Goal: Task Accomplishment & Management: Manage account settings

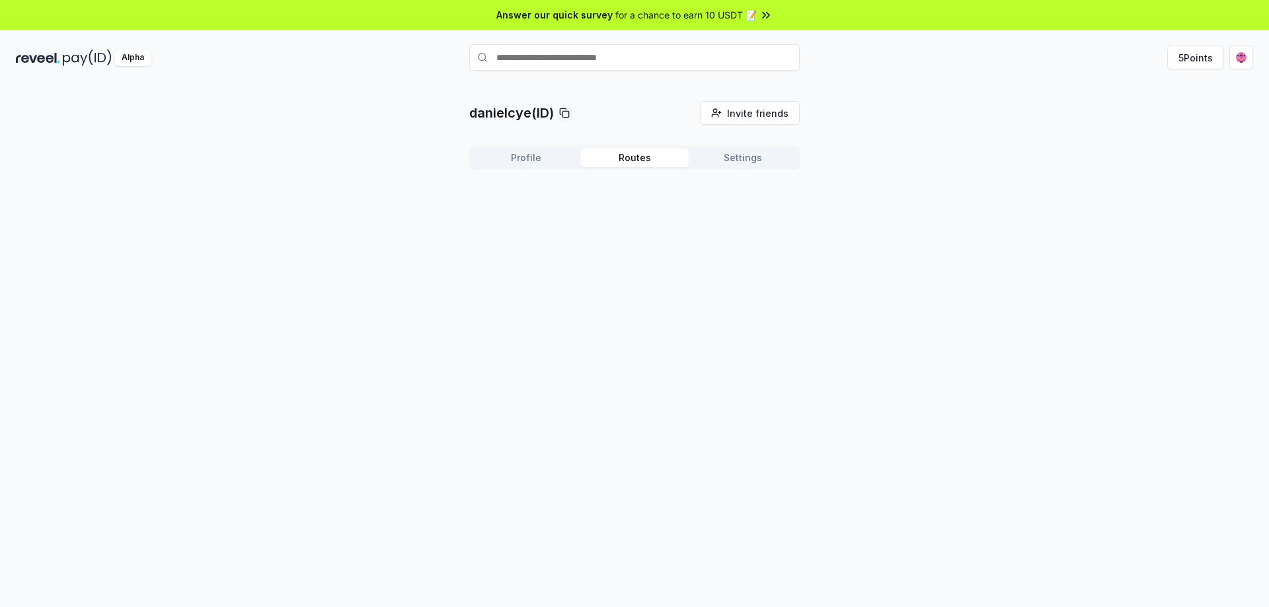
click at [637, 153] on button "Routes" at bounding box center [634, 158] width 108 height 19
click at [748, 157] on button "Settings" at bounding box center [743, 158] width 108 height 19
click at [611, 157] on button "Routes" at bounding box center [634, 158] width 108 height 19
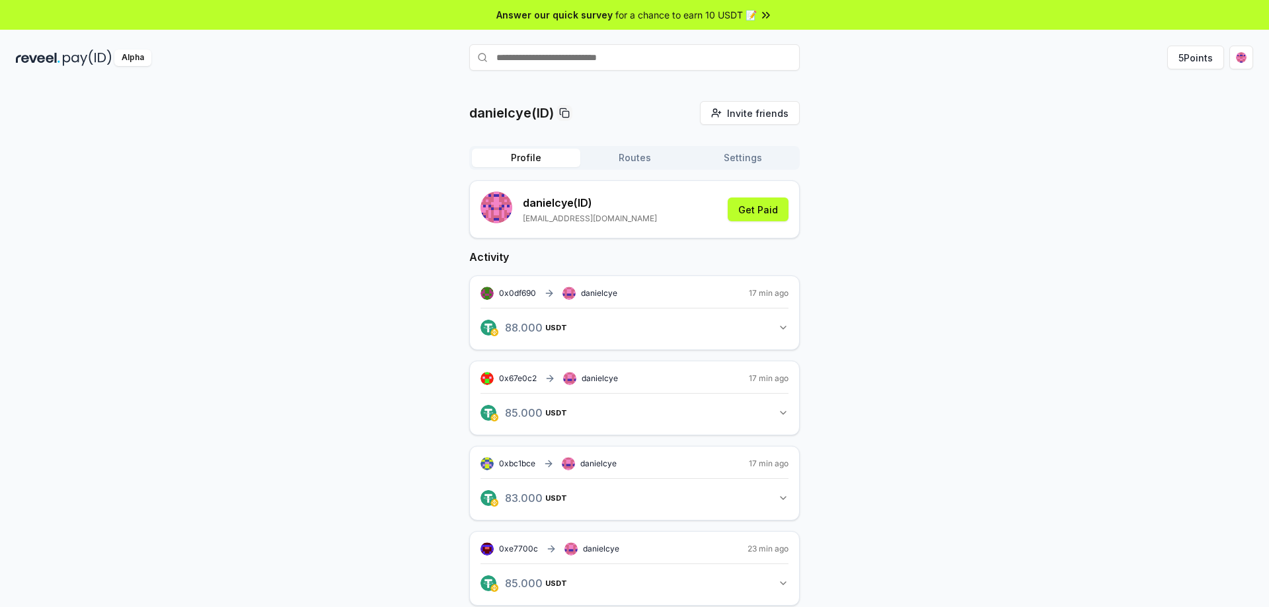
click at [510, 158] on button "Profile" at bounding box center [526, 158] width 108 height 19
click at [340, 226] on div "danielcye(ID) Invite friends Invite Profile Routes Settings danielcye (ID) dani…" at bounding box center [634, 492] width 1237 height 782
click at [53, 58] on img at bounding box center [38, 58] width 44 height 17
click at [524, 165] on button "Profile" at bounding box center [526, 158] width 108 height 19
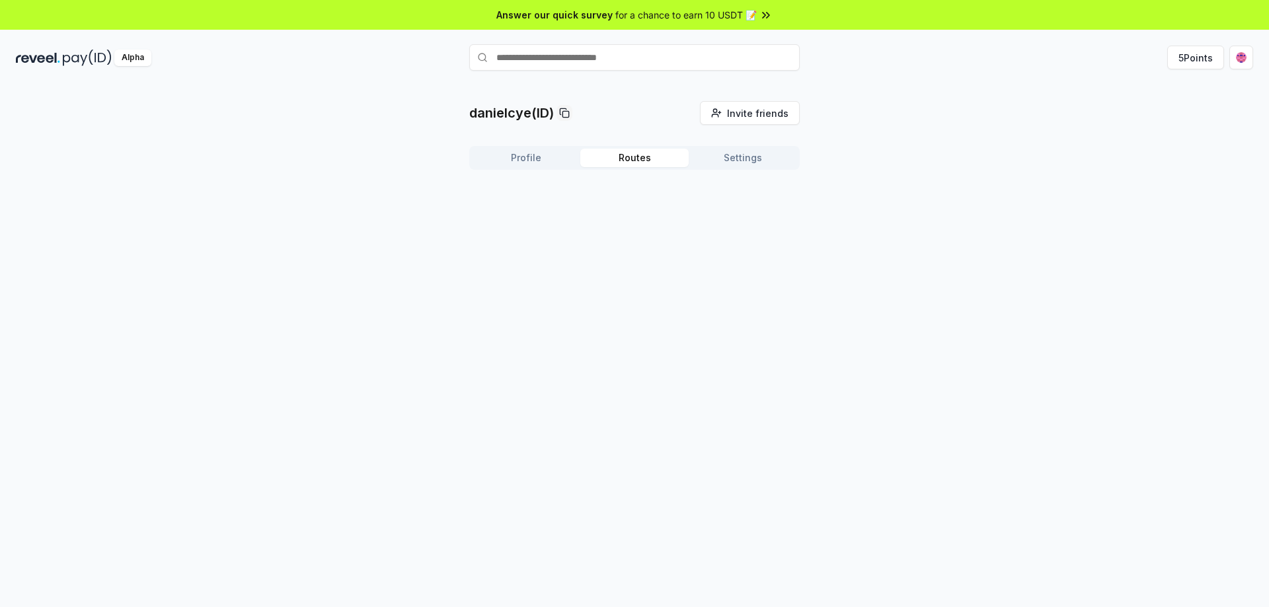
click at [616, 161] on button "Routes" at bounding box center [634, 158] width 108 height 19
click at [528, 165] on button "Profile" at bounding box center [526, 158] width 108 height 19
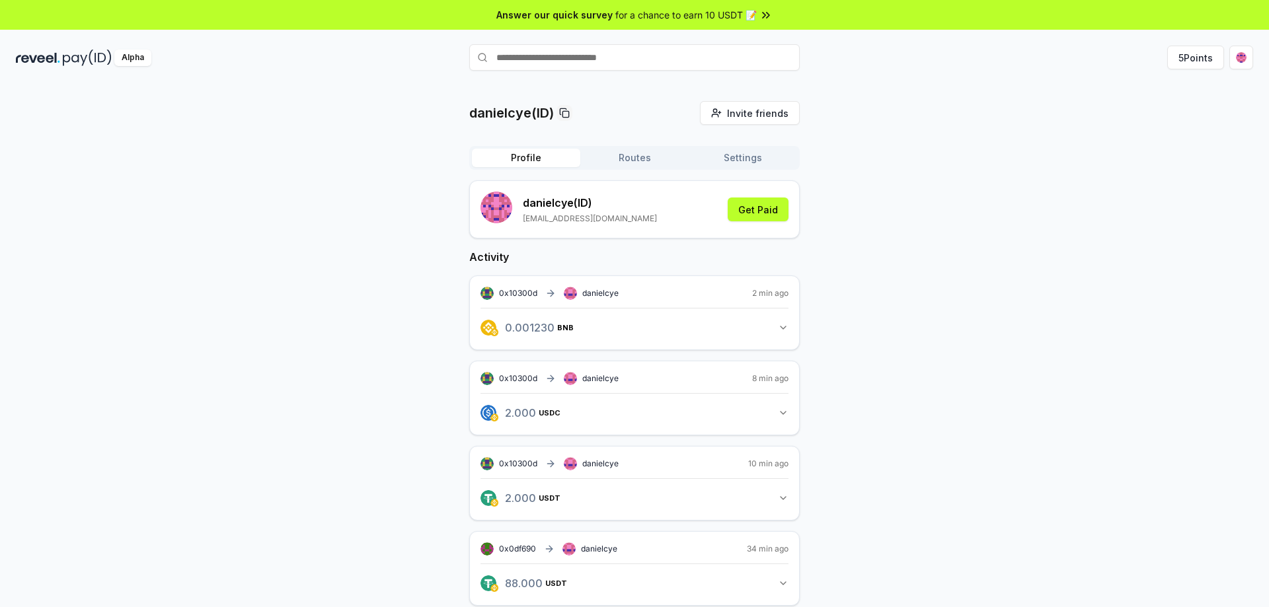
click at [760, 160] on button "Settings" at bounding box center [743, 158] width 108 height 19
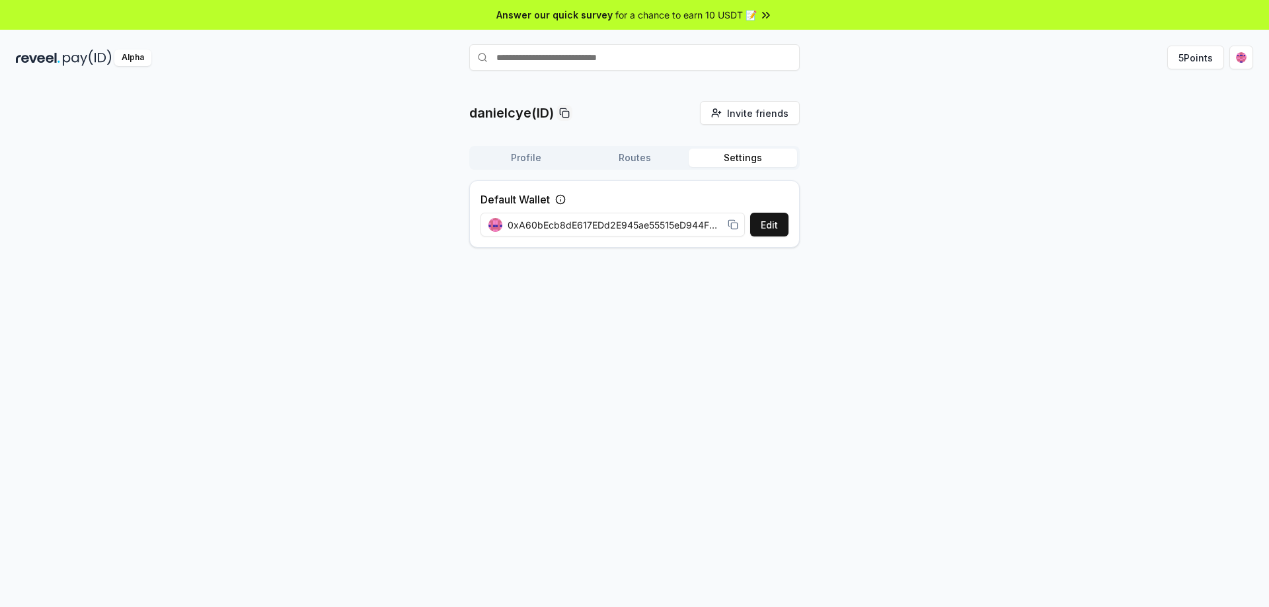
click at [59, 59] on img at bounding box center [38, 58] width 44 height 17
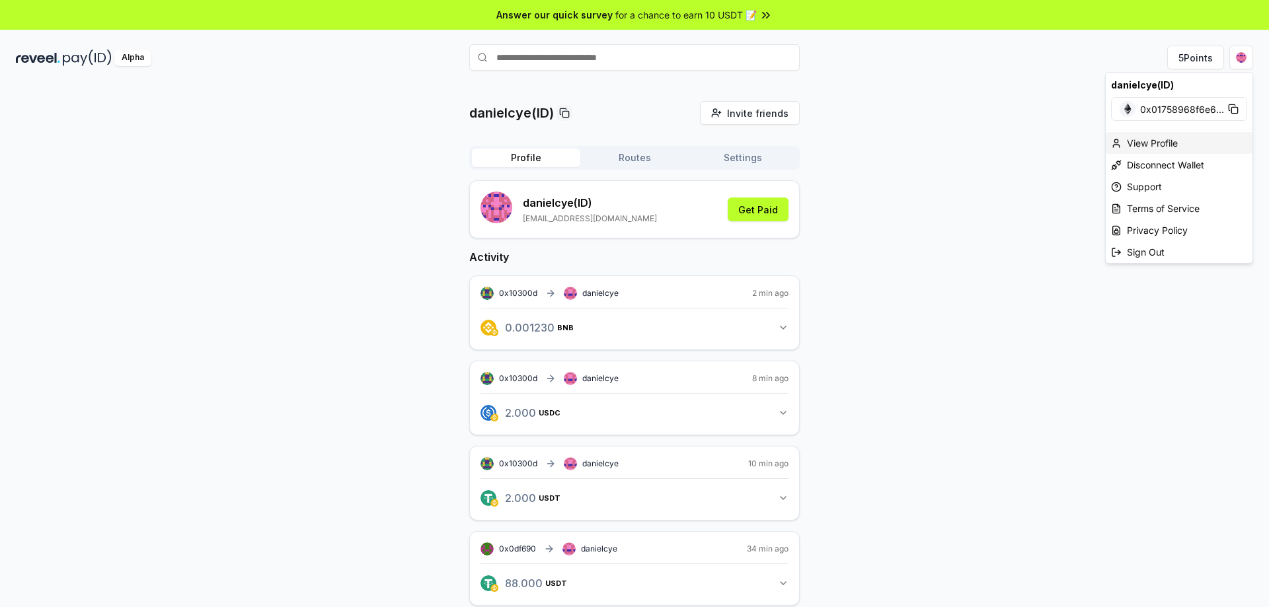
click at [1168, 147] on div "View Profile" at bounding box center [1179, 143] width 147 height 22
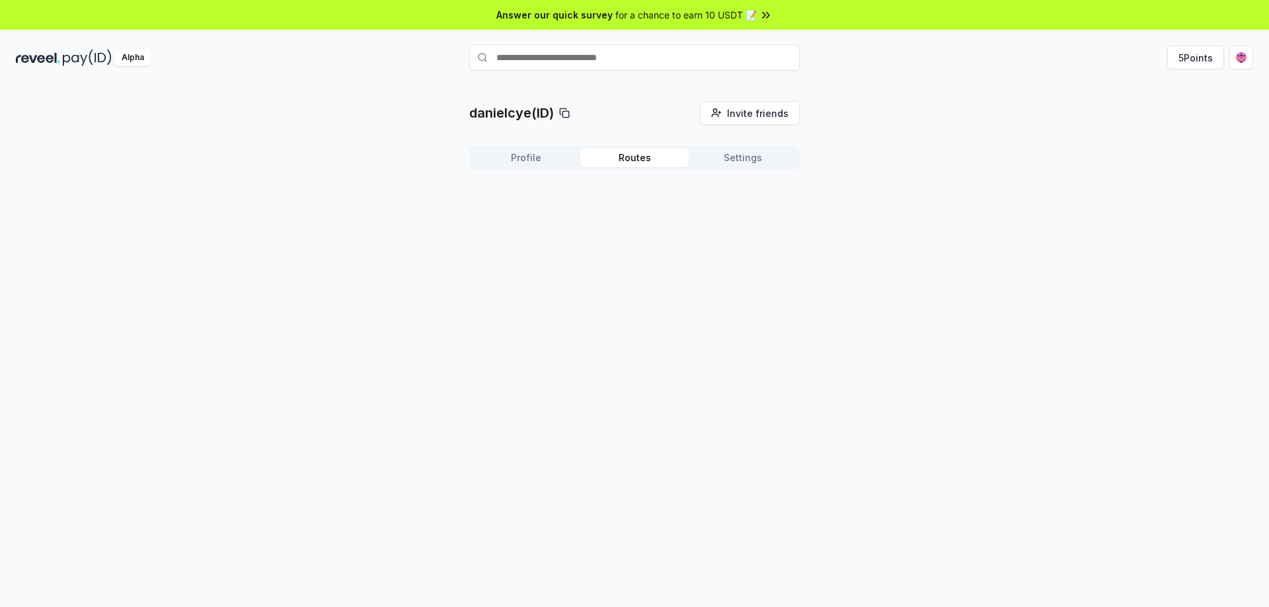
click at [619, 159] on button "Routes" at bounding box center [634, 158] width 108 height 19
click at [566, 268] on img at bounding box center [564, 268] width 13 height 13
click at [510, 272] on span "in" at bounding box center [508, 268] width 9 height 16
click at [504, 299] on button "Edit" at bounding box center [506, 299] width 40 height 24
click at [1239, 55] on html "Answer our quick survey for a chance to earn 10 USDT 📝 Alpha 5 Points danielcye…" at bounding box center [634, 303] width 1269 height 607
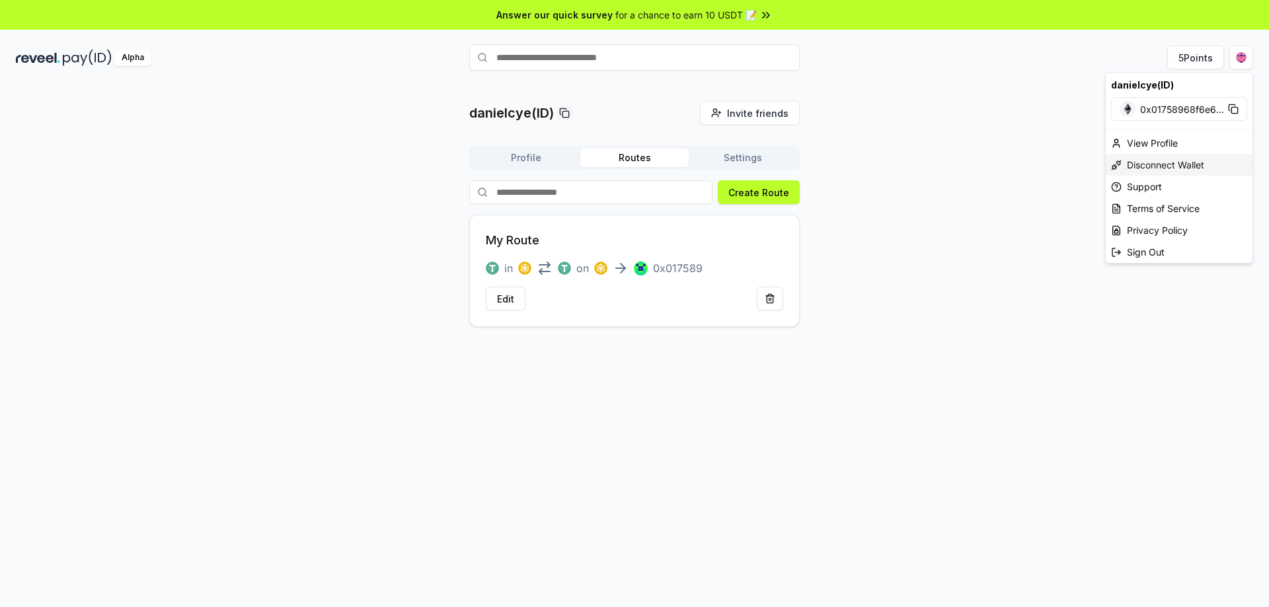
click at [1193, 165] on div "Disconnect Wallet" at bounding box center [1179, 165] width 147 height 22
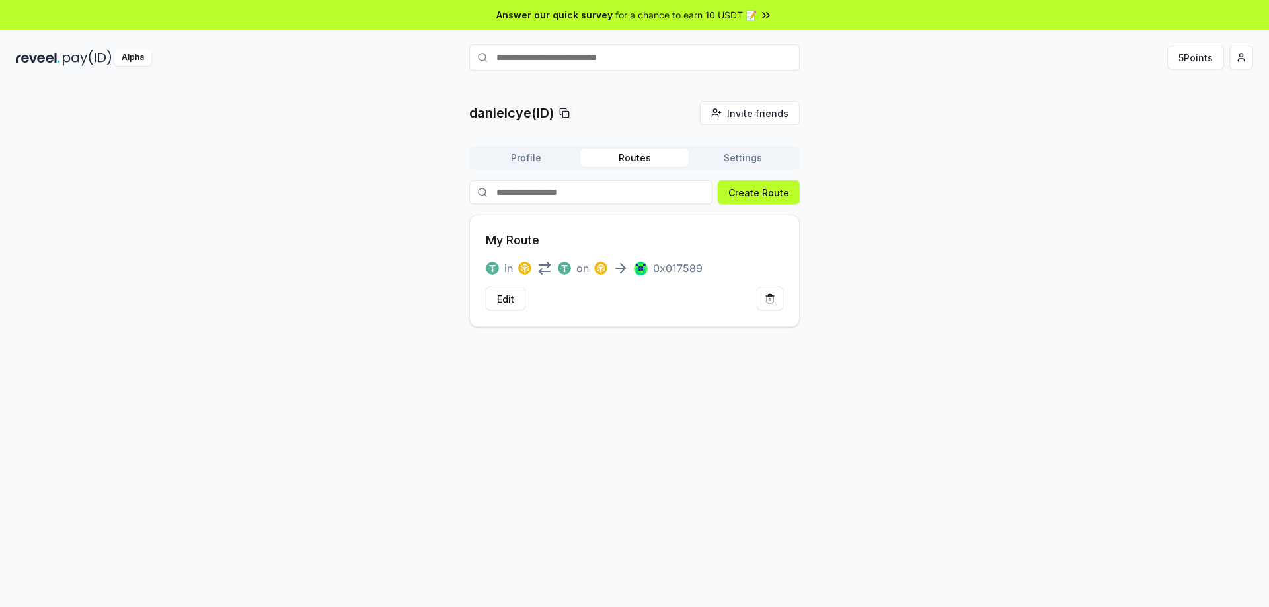
click at [528, 163] on button "Profile" at bounding box center [526, 158] width 108 height 19
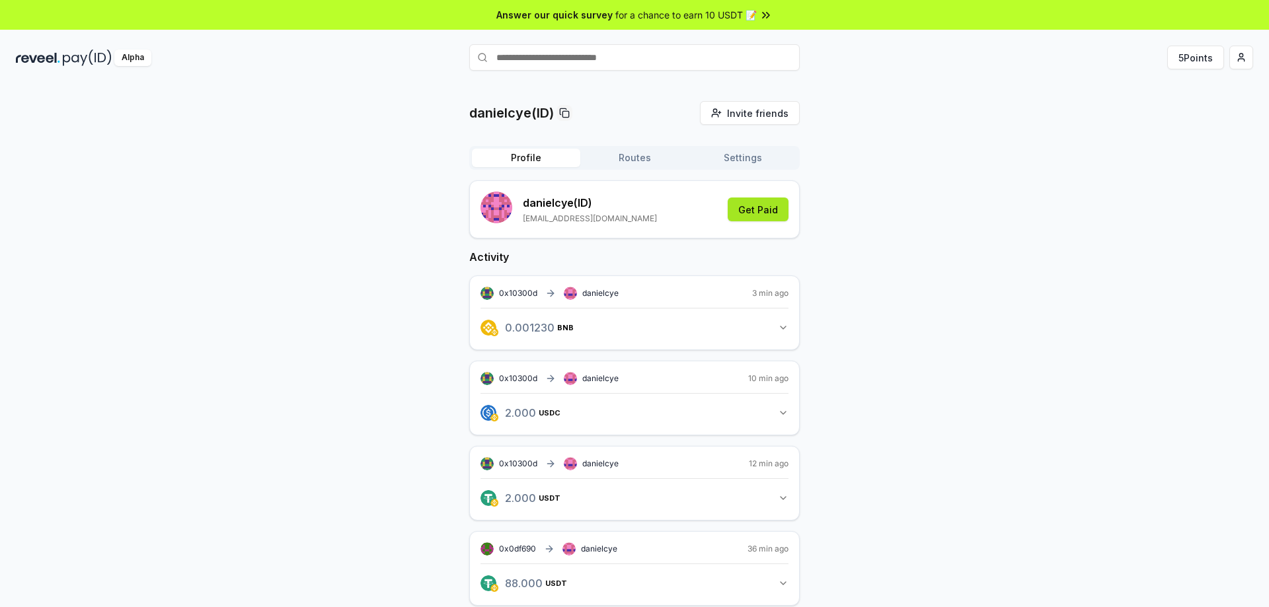
click at [778, 205] on button "Get Paid" at bounding box center [758, 210] width 61 height 24
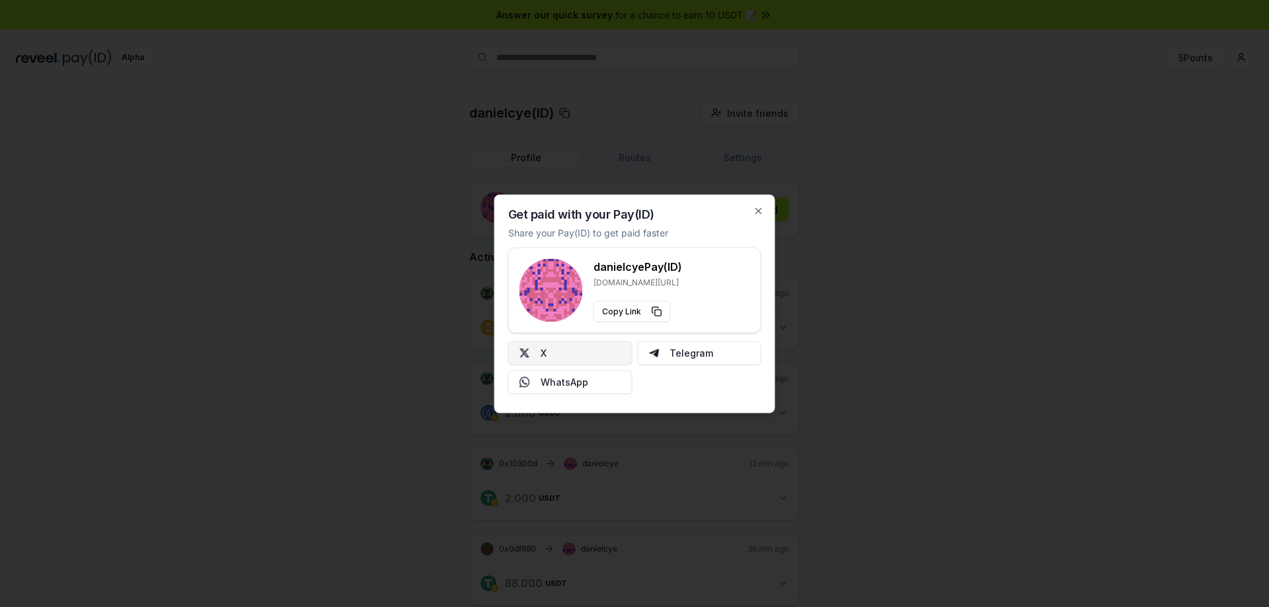
click at [569, 358] on button "X" at bounding box center [570, 353] width 124 height 24
click at [757, 210] on icon "button" at bounding box center [758, 210] width 5 height 5
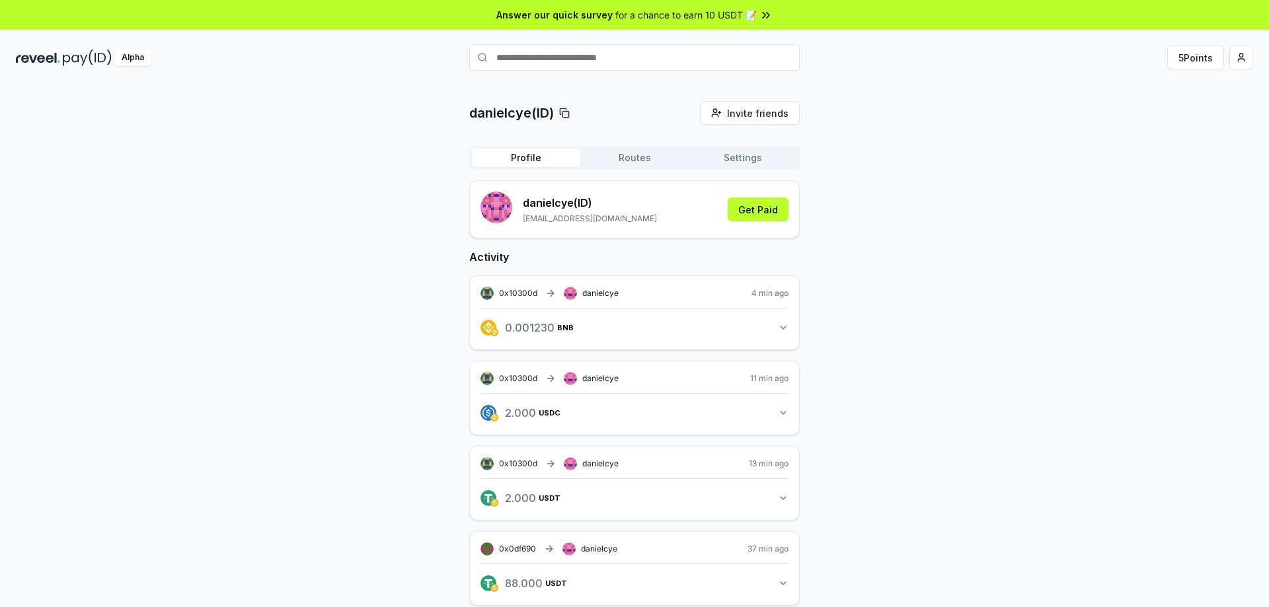
click at [634, 159] on button "Routes" at bounding box center [634, 158] width 108 height 19
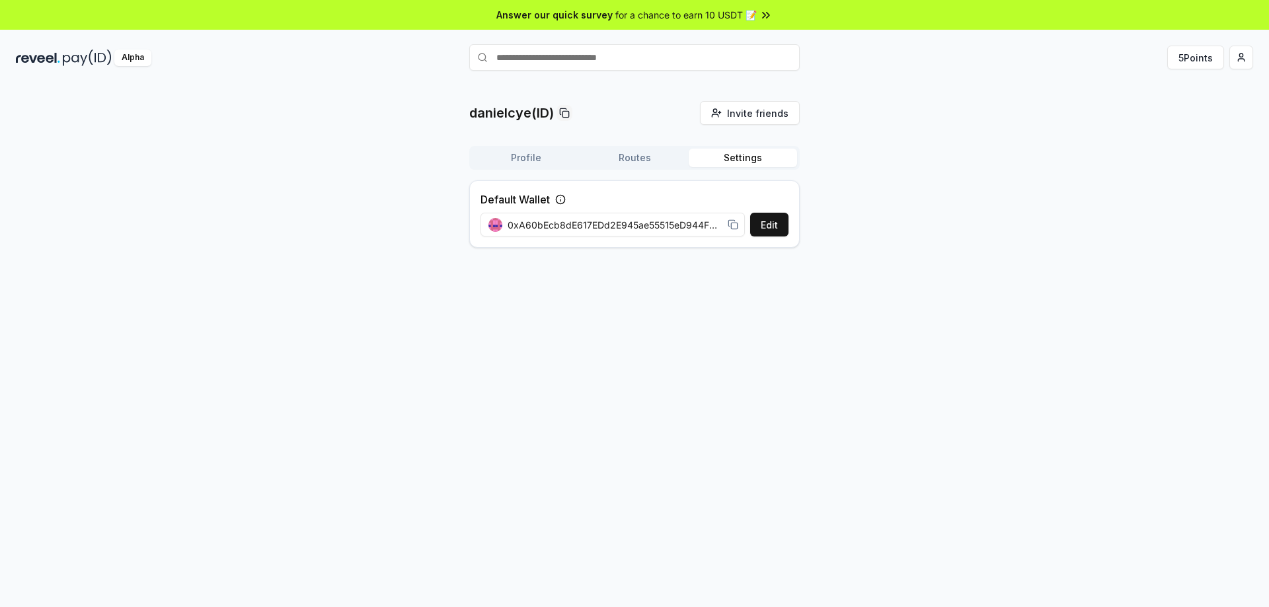
click at [739, 157] on button "Settings" at bounding box center [743, 158] width 108 height 19
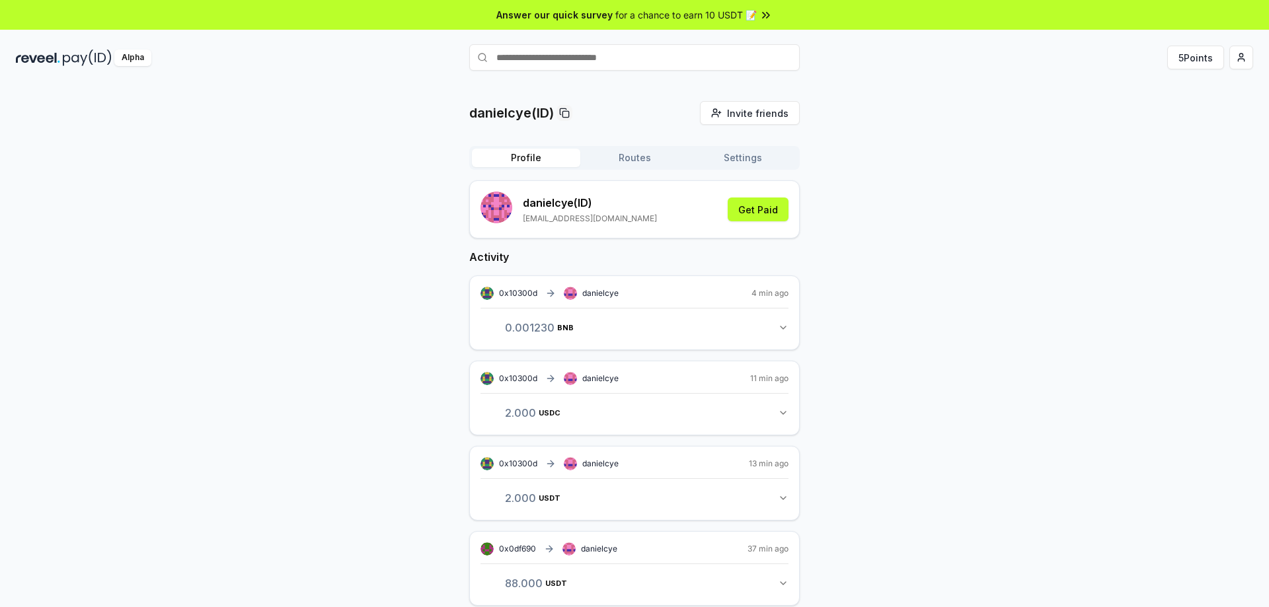
click at [528, 155] on button "Profile" at bounding box center [526, 158] width 108 height 19
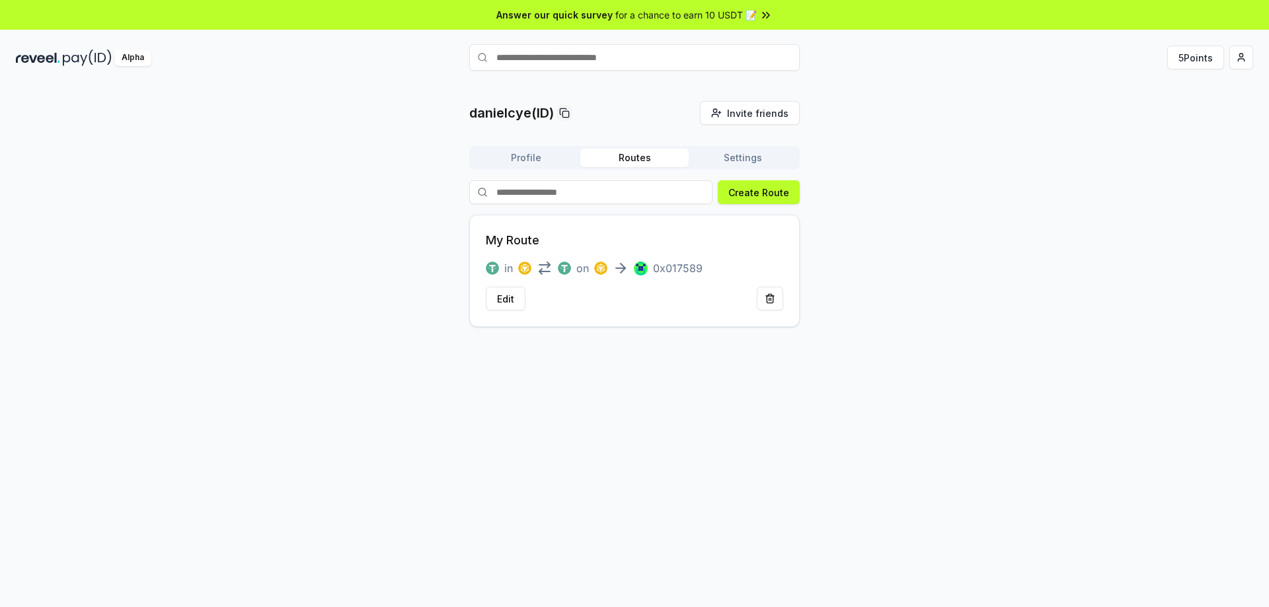
click at [650, 155] on button "Routes" at bounding box center [634, 158] width 108 height 19
drag, startPoint x: 750, startPoint y: 155, endPoint x: 752, endPoint y: 141, distance: 14.7
click at [751, 155] on button "Settings" at bounding box center [743, 158] width 108 height 19
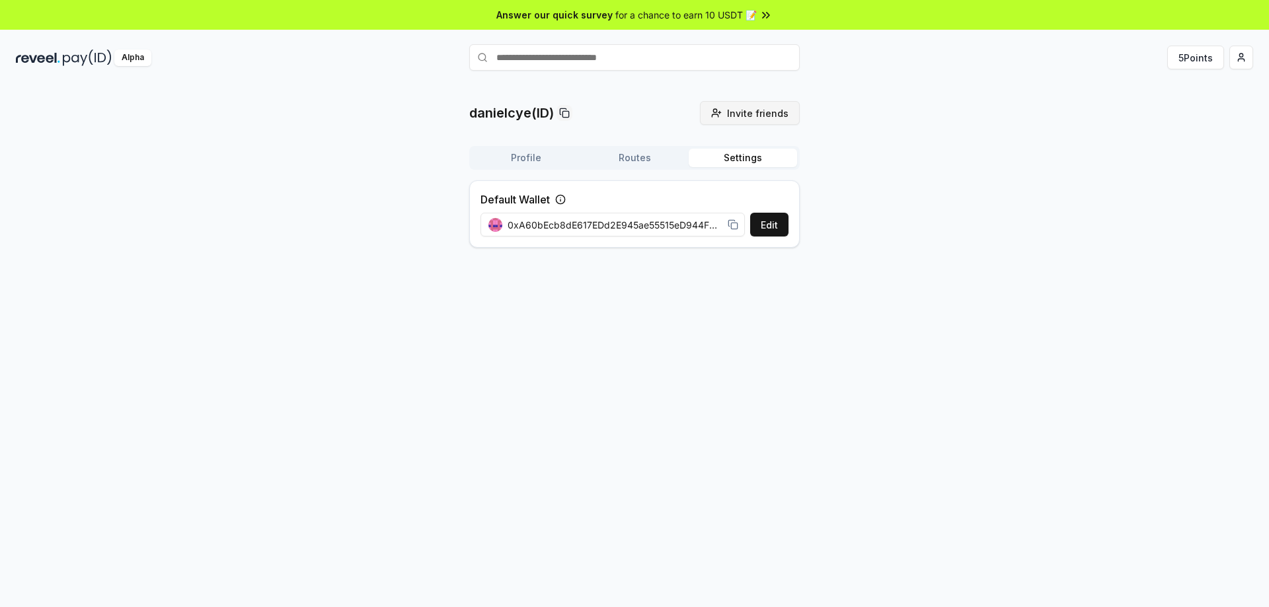
click at [736, 112] on span "Invite friends" at bounding box center [757, 113] width 61 height 14
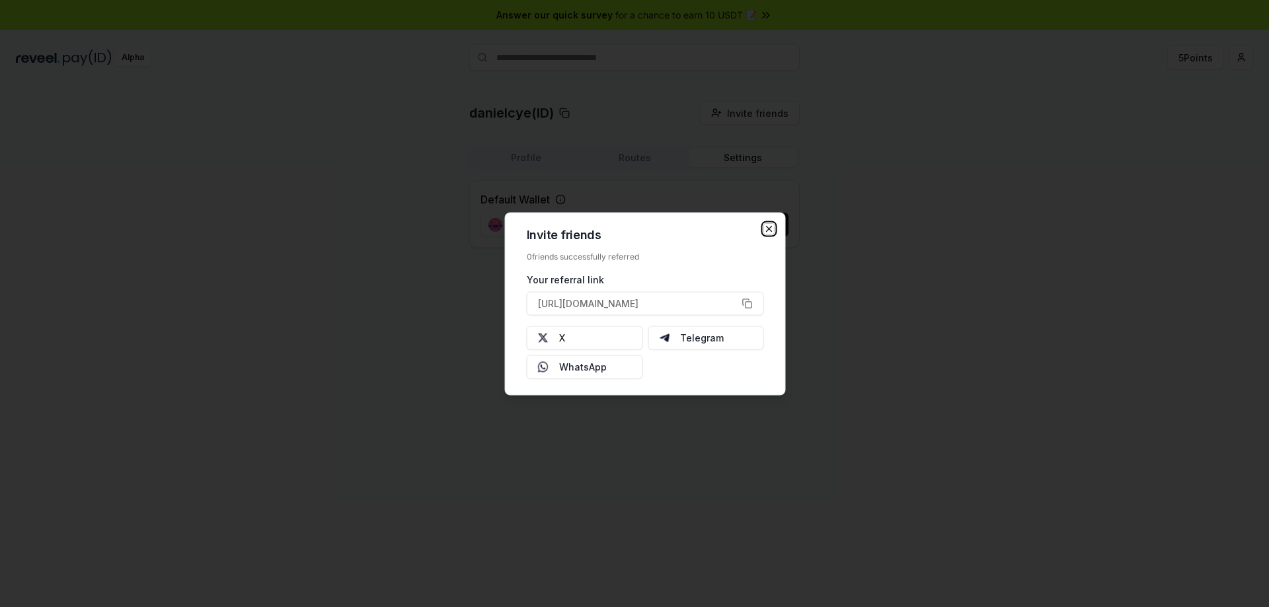
click at [765, 223] on icon "button" at bounding box center [769, 228] width 11 height 11
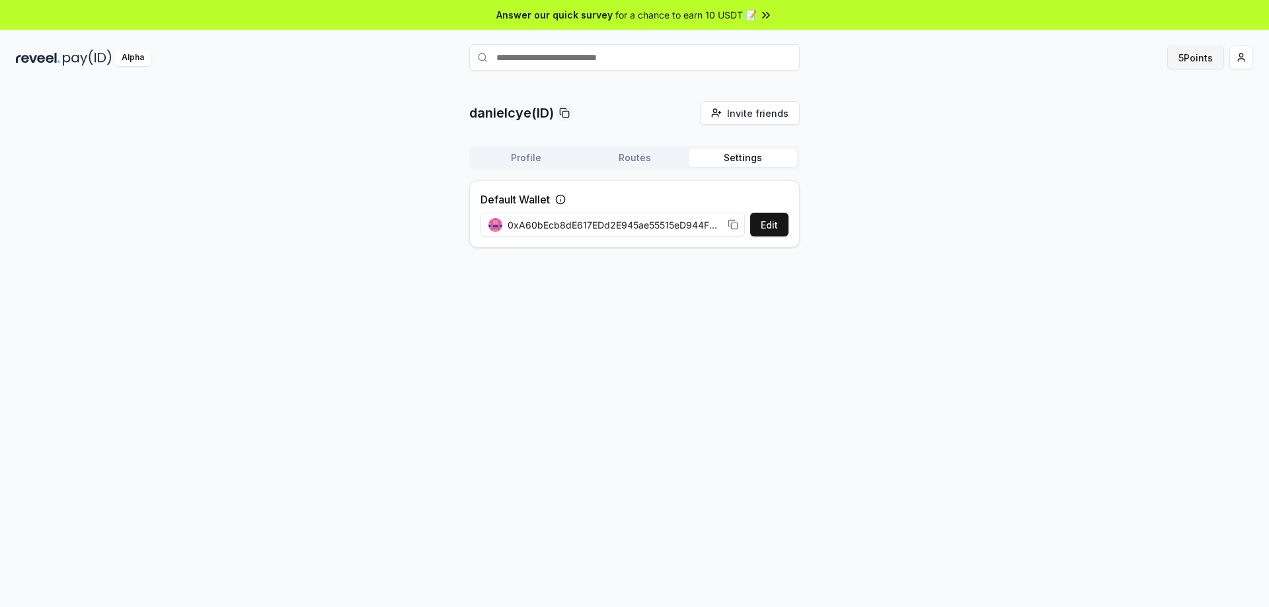
click at [1197, 60] on button "5 Points" at bounding box center [1195, 58] width 57 height 24
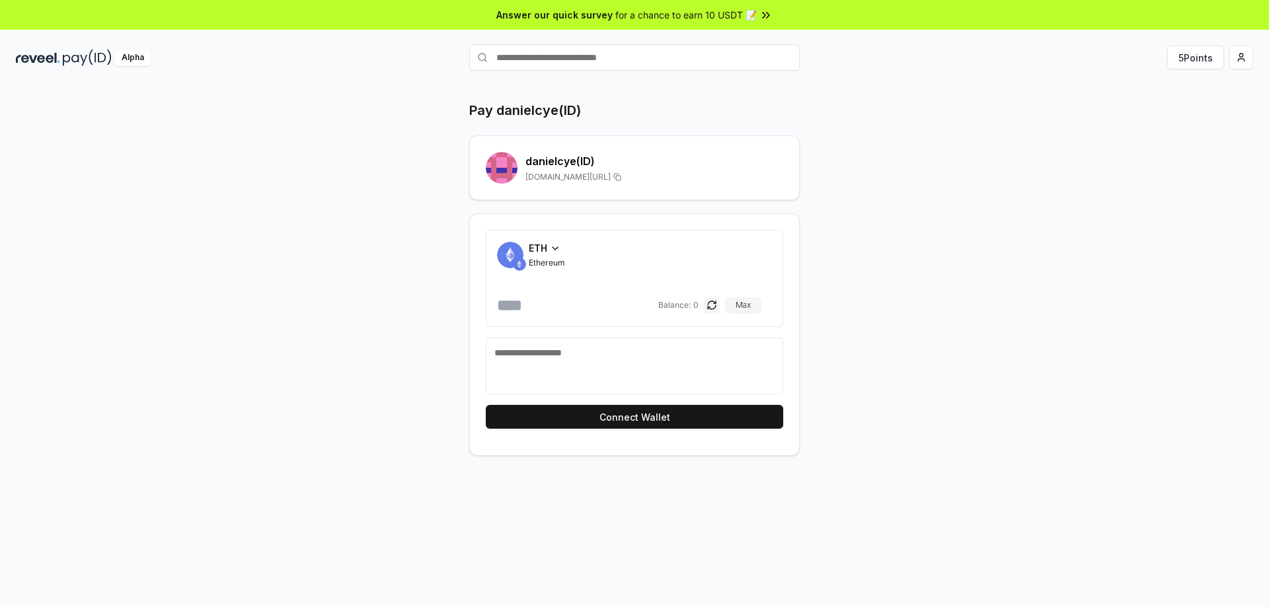
click at [549, 247] on div "ETH" at bounding box center [547, 248] width 36 height 14
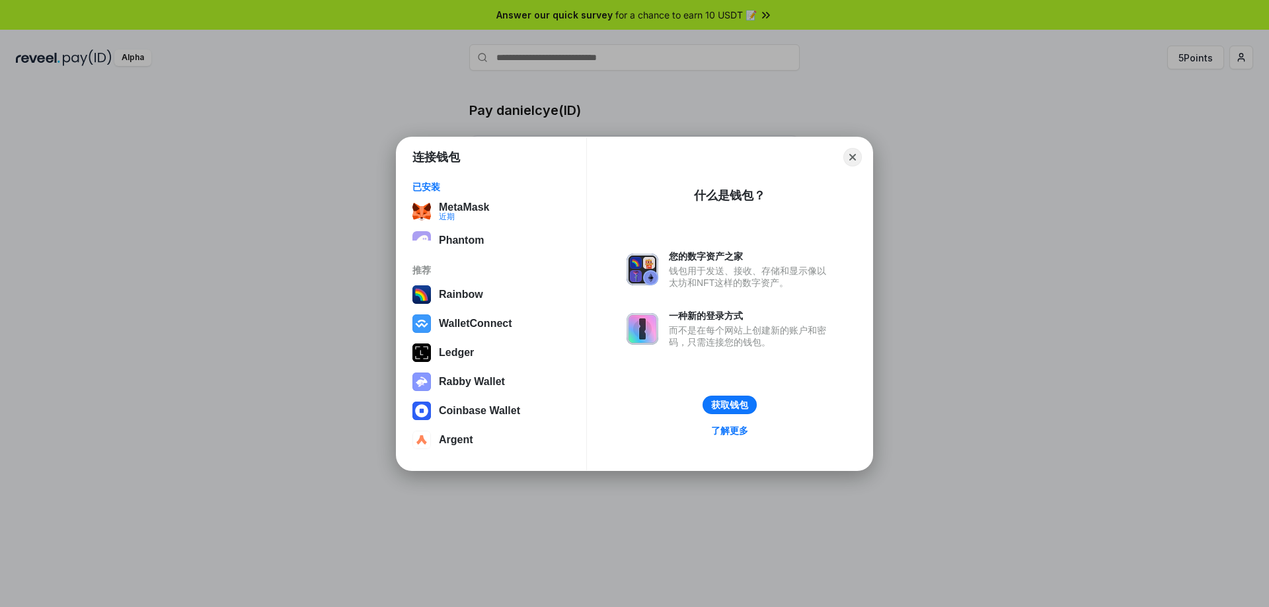
click at [947, 247] on div "连接钱包 已安装 MetaMask 近期 Phantom 推荐 Rainbow WalletConnect Ledger Rabby Wallet Coinb…" at bounding box center [634, 304] width 1533 height 872
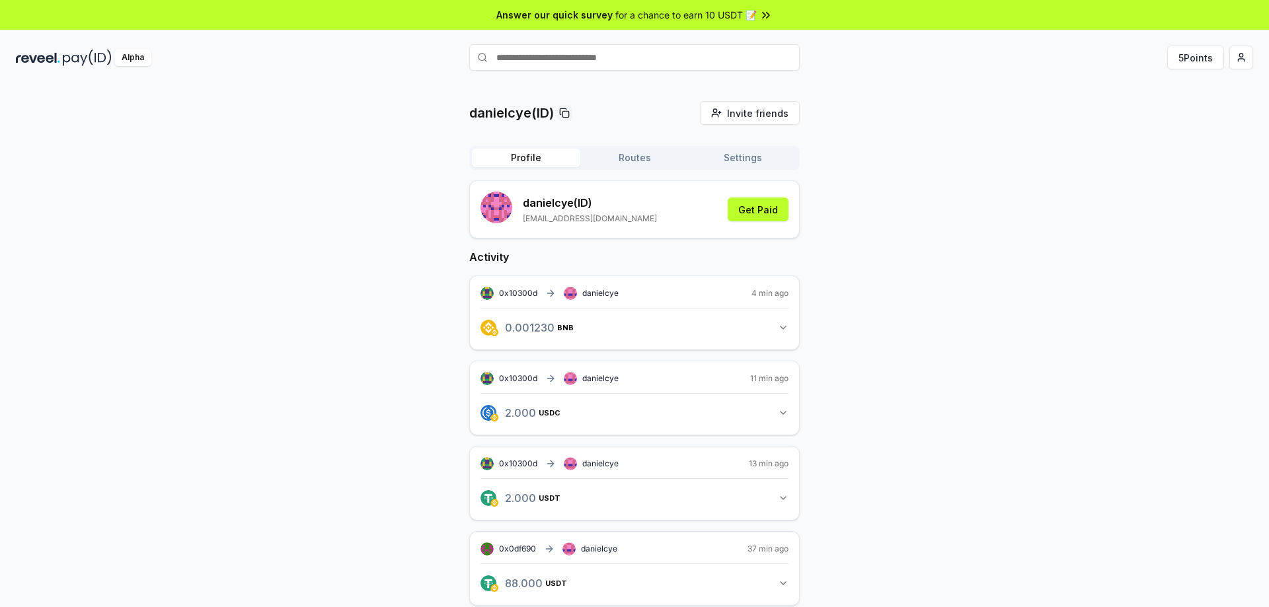
click at [642, 157] on button "Routes" at bounding box center [634, 158] width 108 height 19
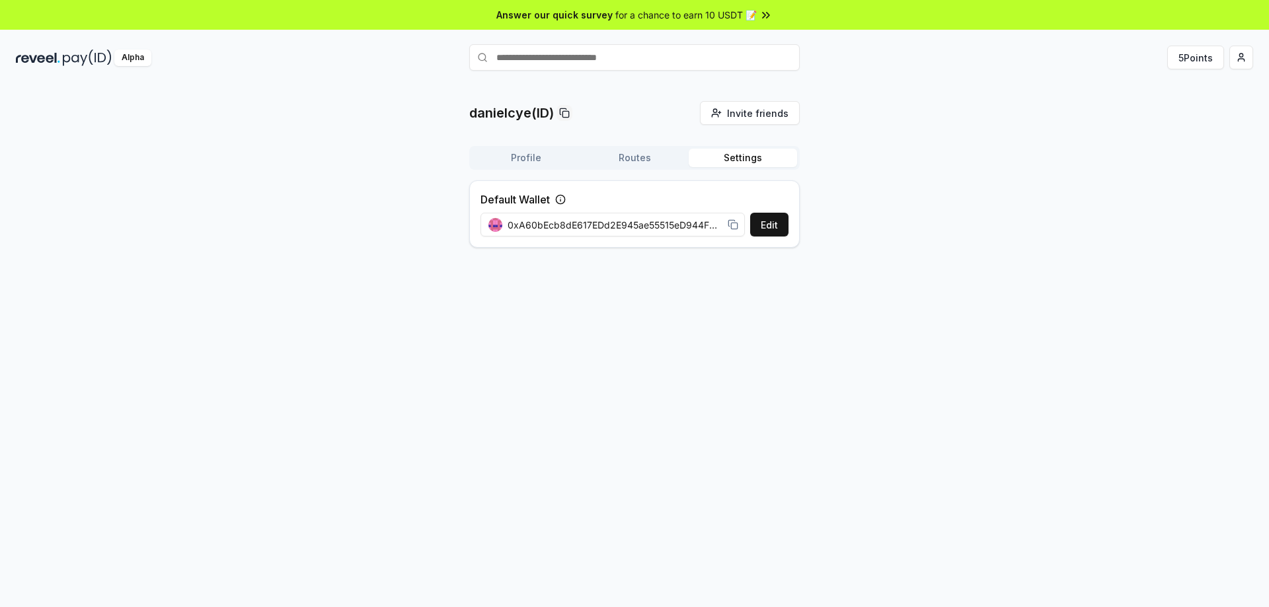
click at [735, 161] on button "Settings" at bounding box center [743, 158] width 108 height 19
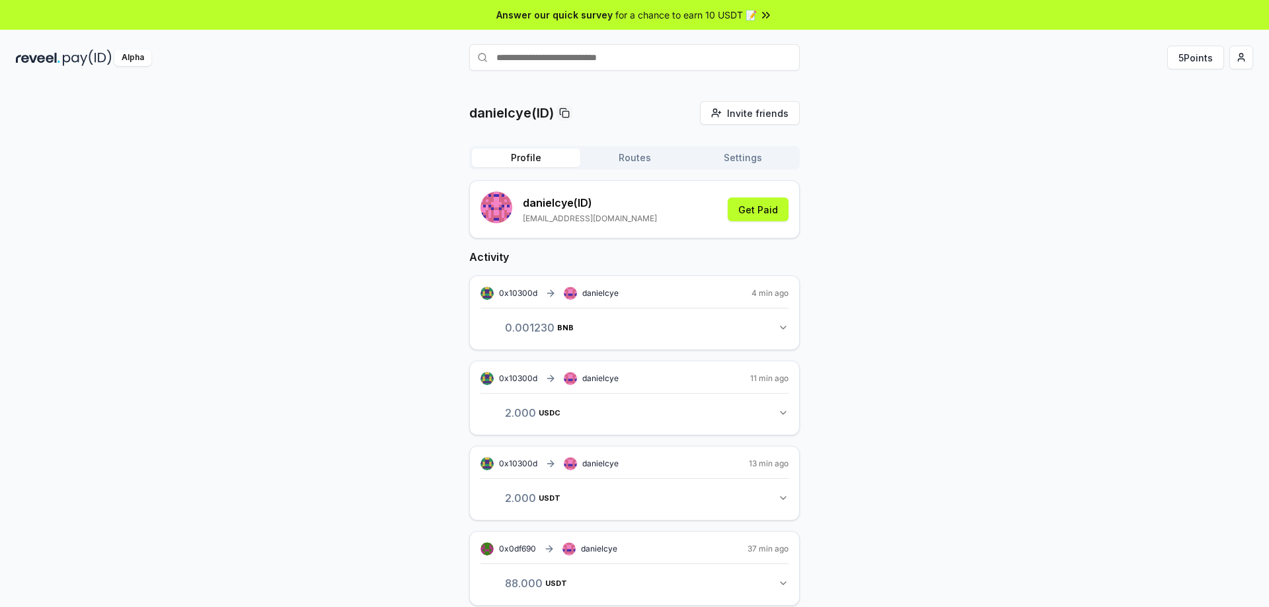
click at [537, 161] on button "Profile" at bounding box center [526, 158] width 108 height 19
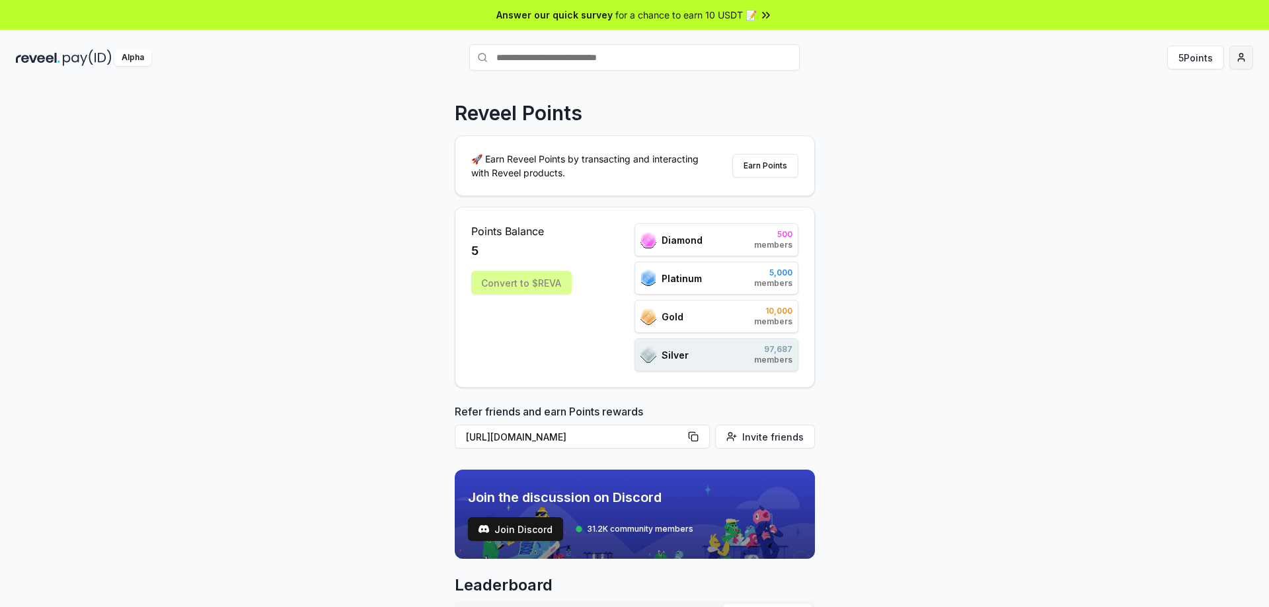
click at [1237, 61] on html "Answer our quick survey for a chance to earn 10 USDT 📝 Alpha 5 Points Reveel Po…" at bounding box center [634, 303] width 1269 height 607
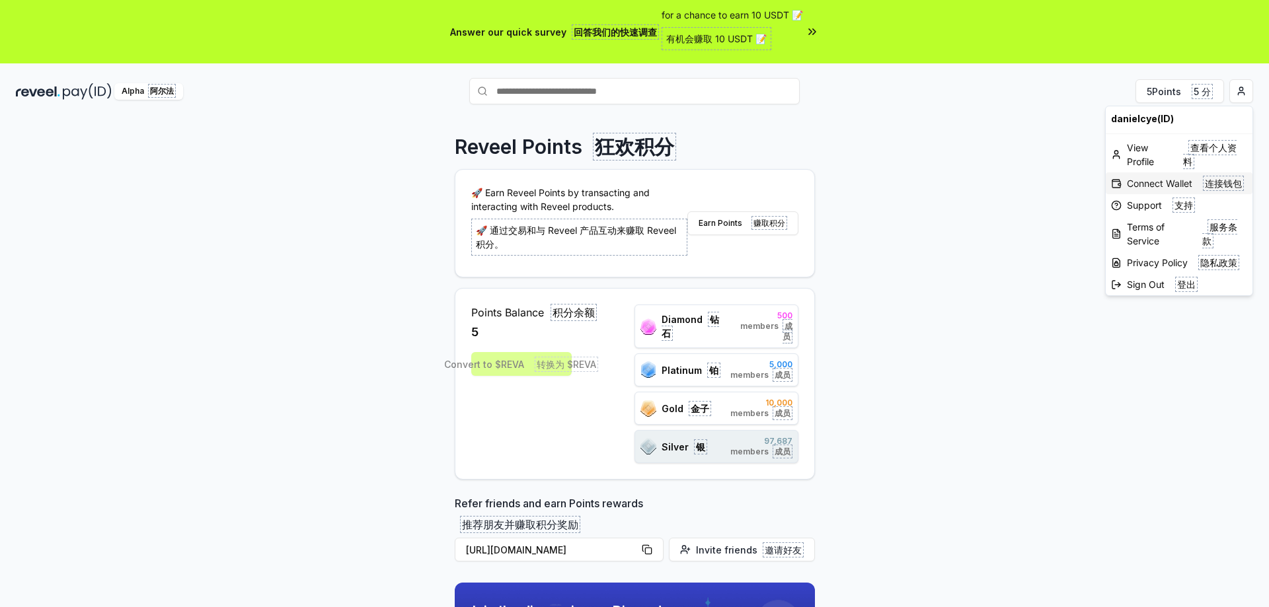
click at [1206, 184] on font "连接钱包" at bounding box center [1223, 183] width 37 height 11
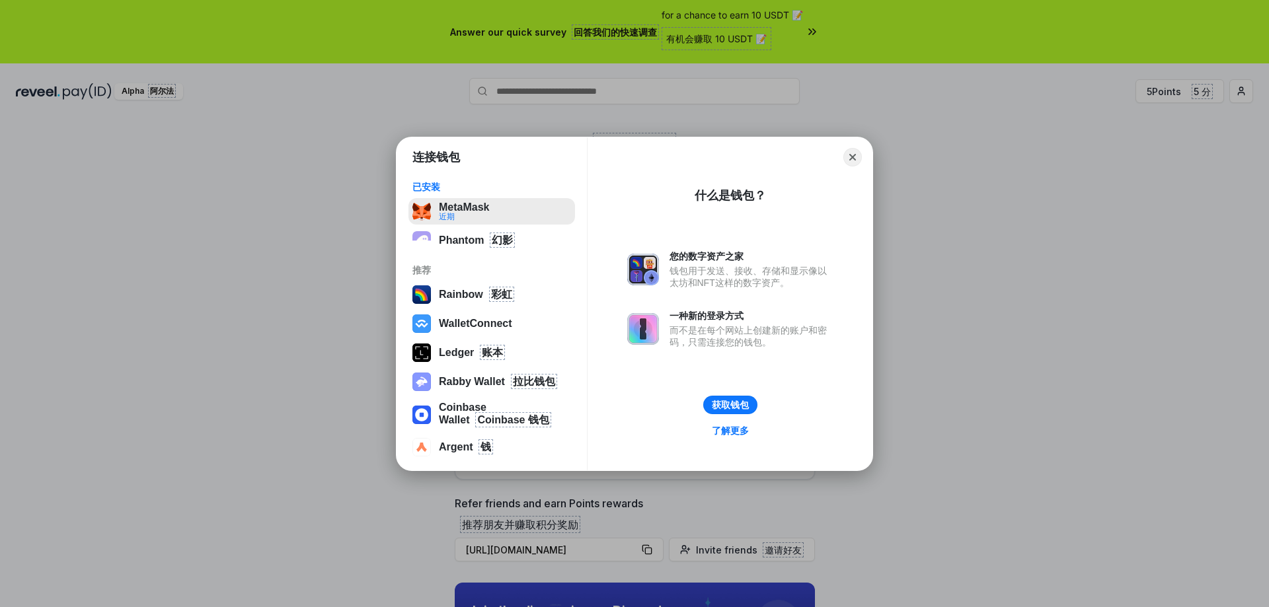
click at [465, 210] on button "MetaMask 近期" at bounding box center [491, 211] width 167 height 26
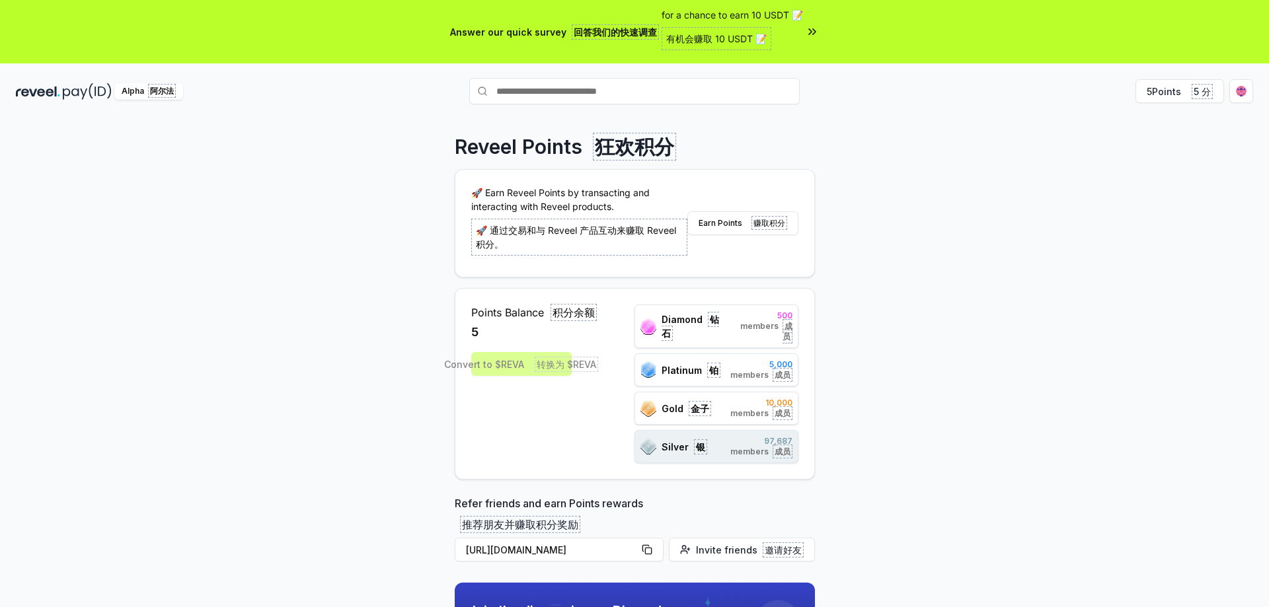
click at [73, 95] on img at bounding box center [87, 91] width 49 height 17
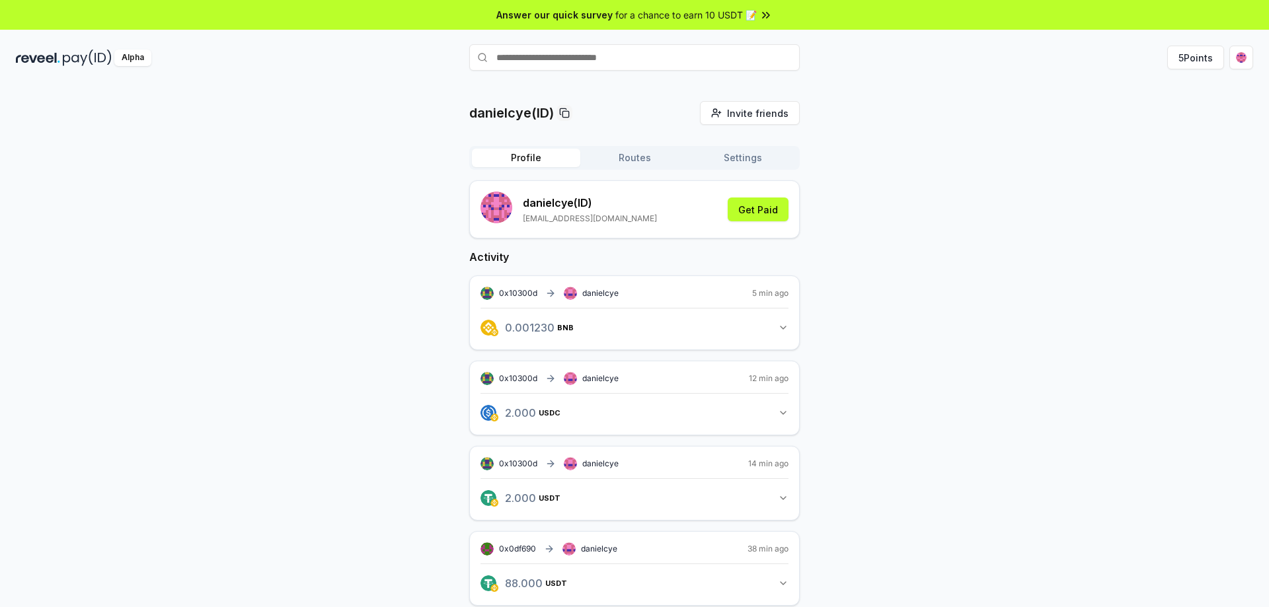
click at [697, 331] on button "0.001230 BNB 0.00123 BNB" at bounding box center [635, 328] width 308 height 22
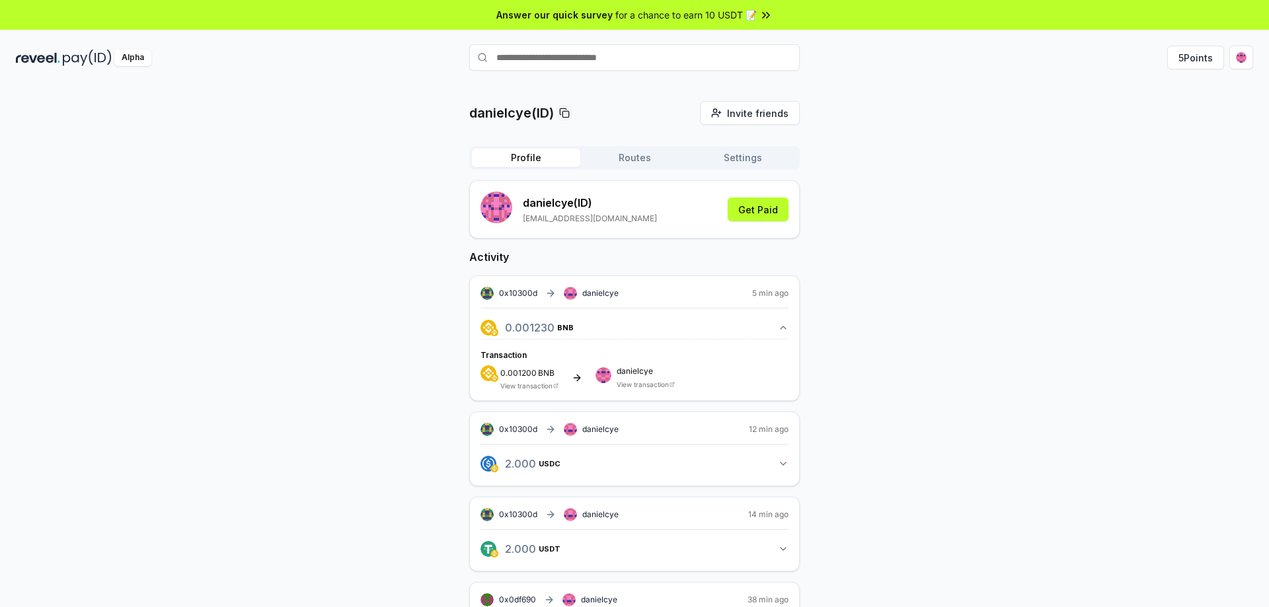
click at [679, 369] on div "0.001200 BNB View transaction danielcye View transaction" at bounding box center [635, 378] width 308 height 24
click at [627, 376] on div "danielcye View transaction" at bounding box center [646, 378] width 58 height 21
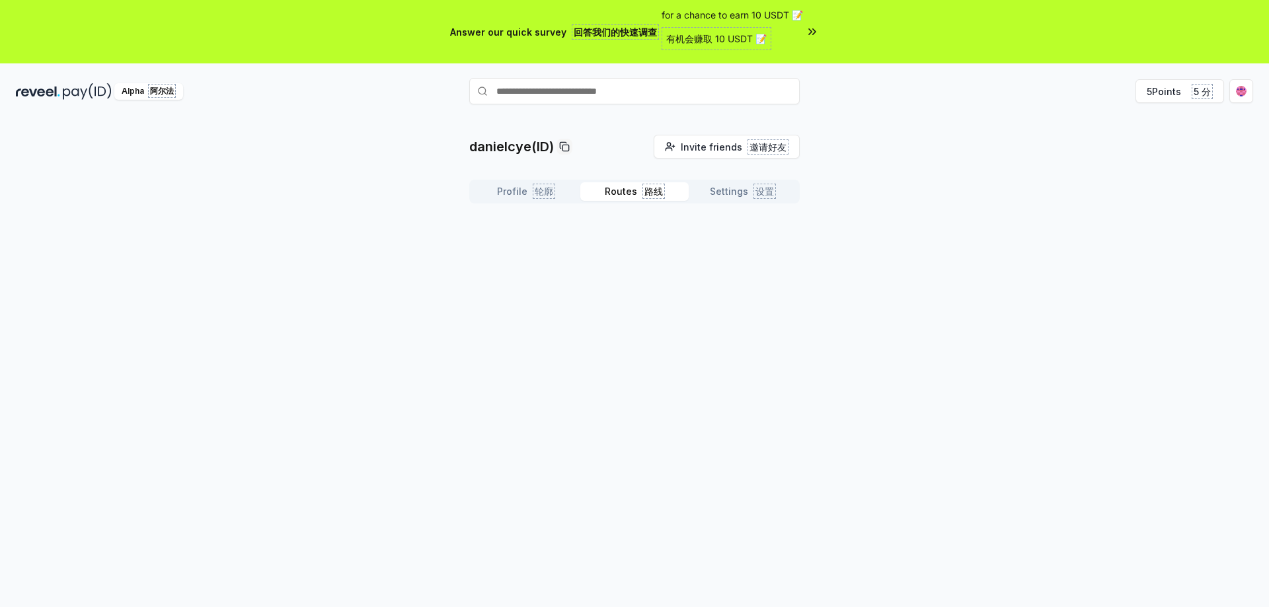
click at [634, 191] on button "Routes 路线" at bounding box center [634, 191] width 108 height 19
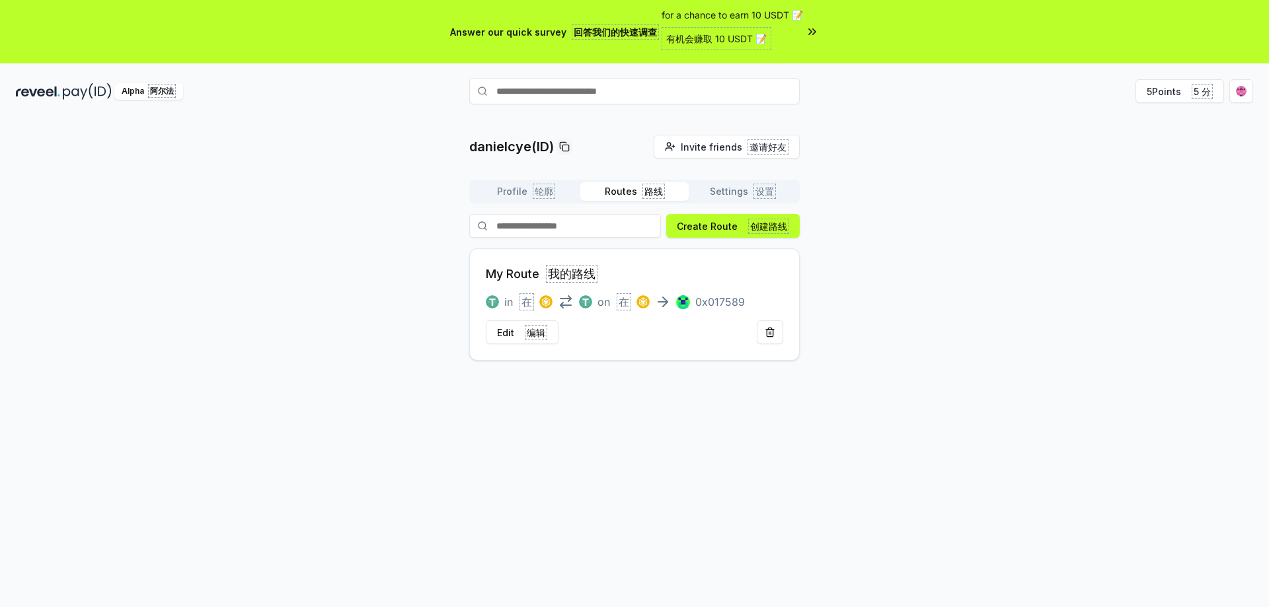
click at [737, 194] on button "Settings 设置" at bounding box center [743, 191] width 108 height 19
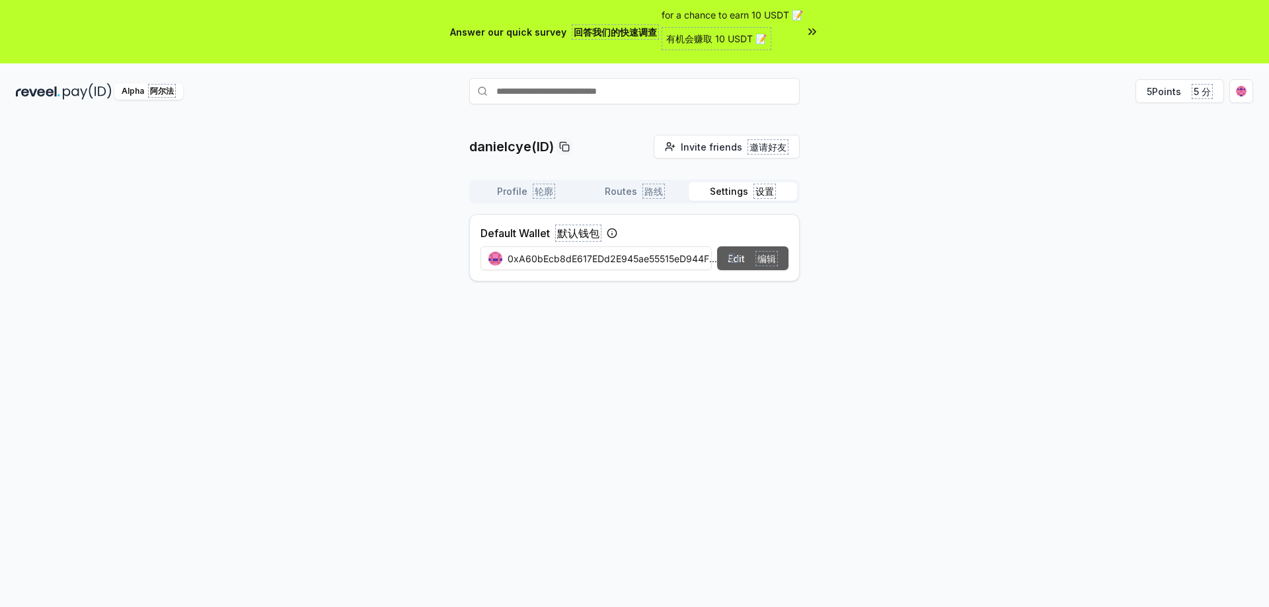
click at [753, 264] on font "编辑" at bounding box center [764, 259] width 28 height 14
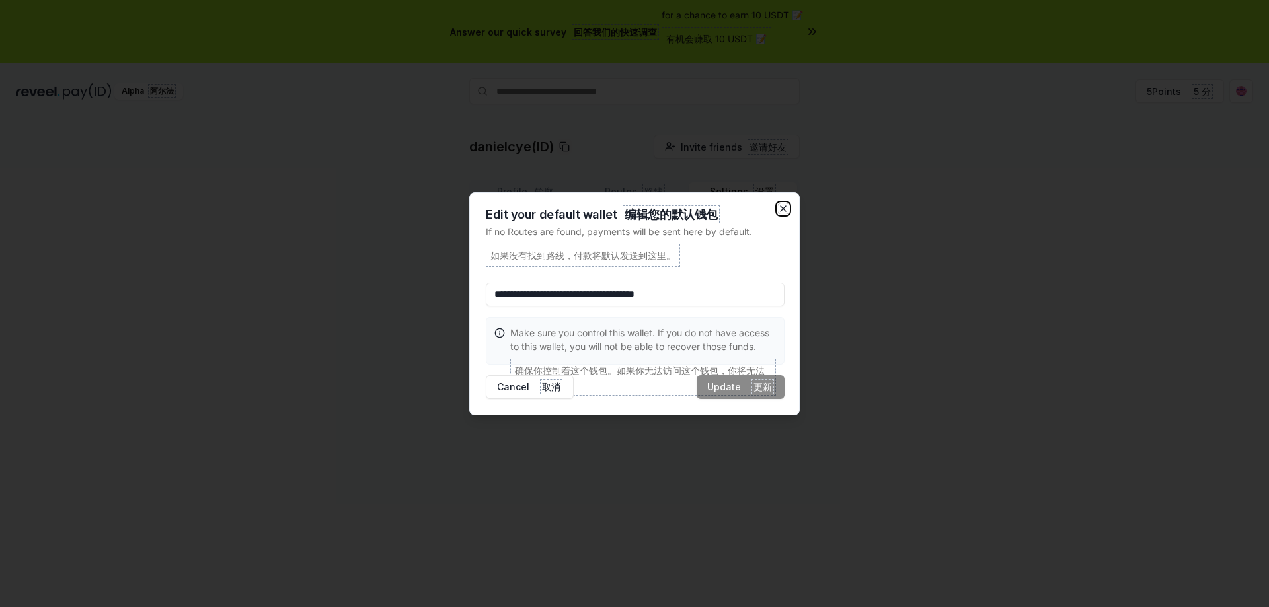
click at [782, 208] on icon "button" at bounding box center [783, 208] width 5 height 5
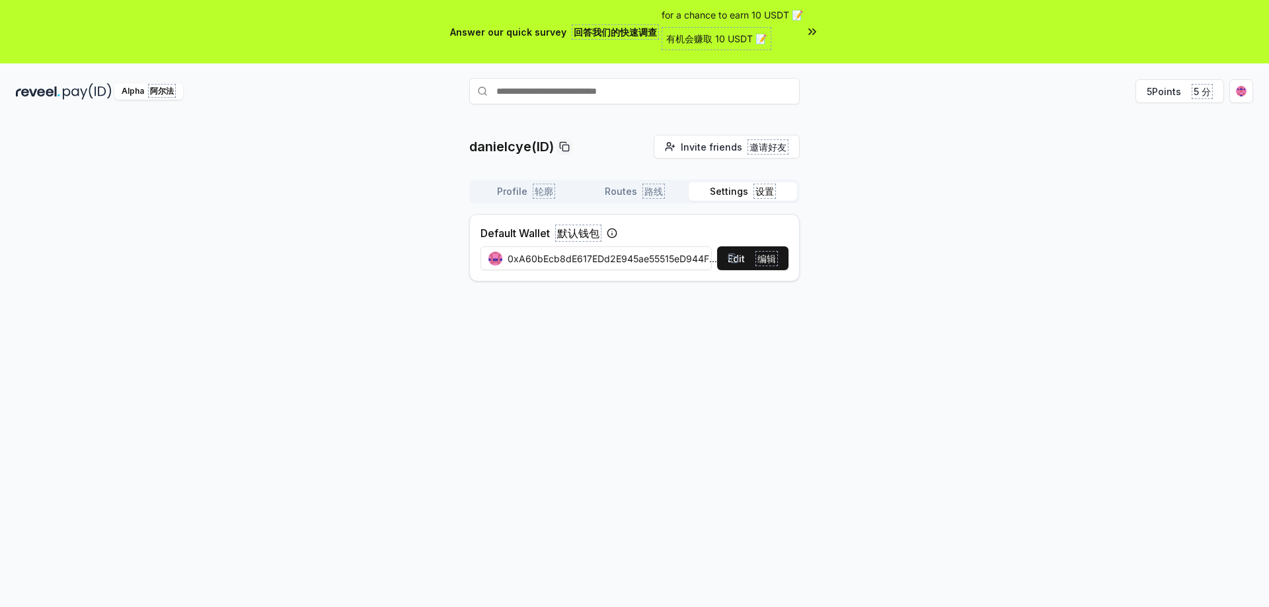
click at [1124, 202] on div "danielcye(ID) Invite friends 邀请好友 Invite Profile 轮廓 Routes 路线 Settings 设置 Defau…" at bounding box center [634, 213] width 1237 height 157
click at [614, 188] on button "Routes 路线" at bounding box center [634, 191] width 108 height 19
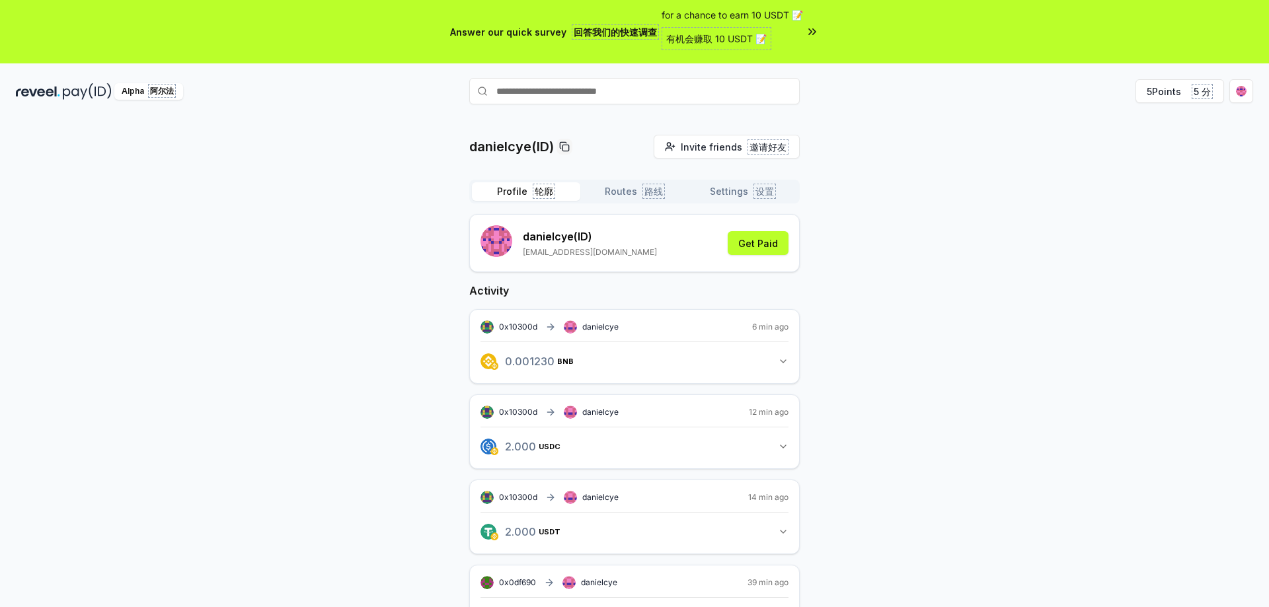
click at [527, 192] on font "button" at bounding box center [529, 191] width 5 height 11
click at [722, 196] on button "Settings 设置" at bounding box center [743, 191] width 108 height 19
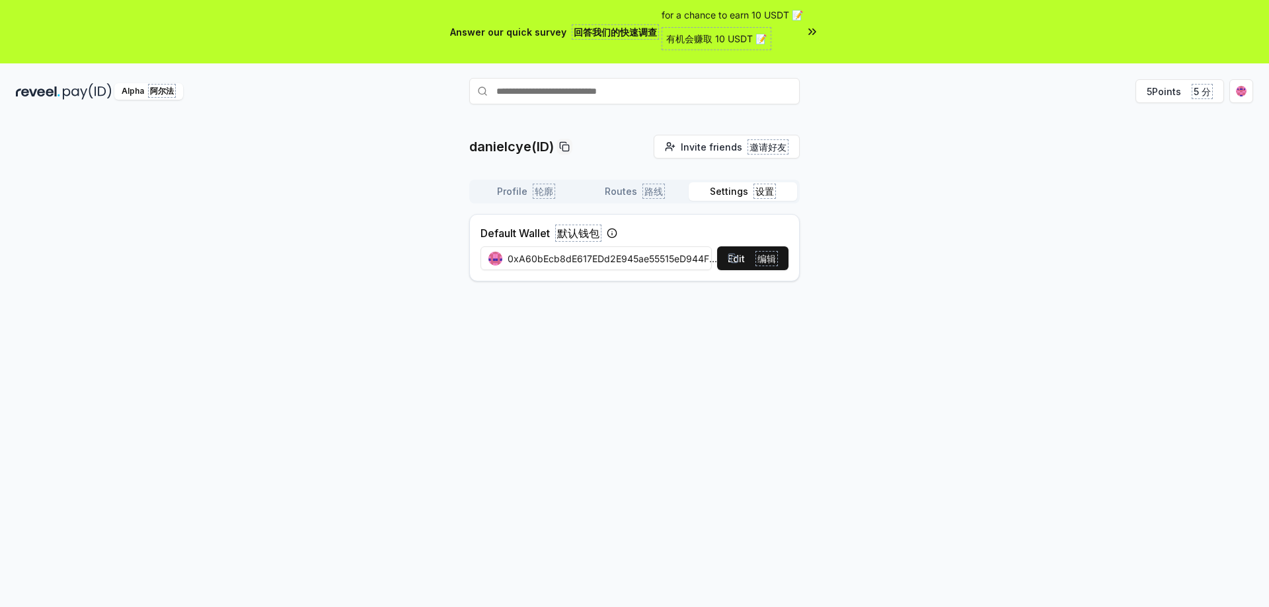
click at [612, 235] on icon at bounding box center [612, 234] width 0 height 2
click at [613, 229] on circle at bounding box center [611, 233] width 9 height 9
click at [568, 233] on font "默认钱包" at bounding box center [578, 233] width 42 height 13
click at [762, 256] on font "编辑" at bounding box center [766, 258] width 19 height 11
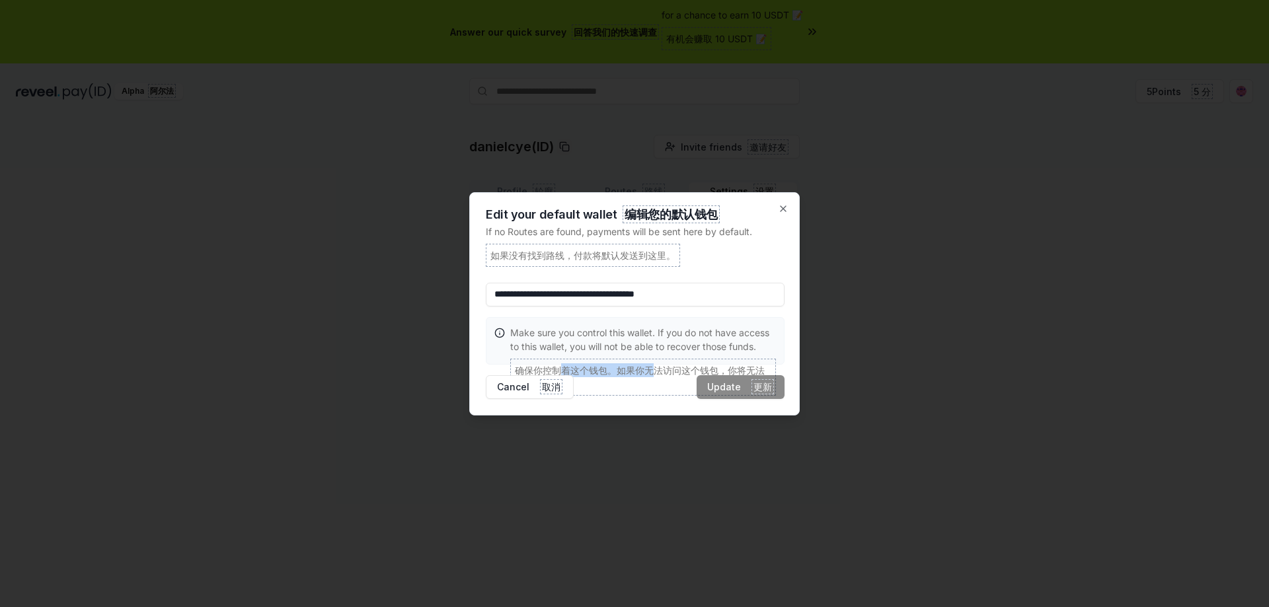
drag, startPoint x: 559, startPoint y: 366, endPoint x: 655, endPoint y: 368, distance: 95.9
click at [655, 368] on font "确保你控制着这个钱包。如果你无法访问这个钱包，你将无法恢复这些资金。" at bounding box center [640, 377] width 250 height 25
click at [661, 368] on font "确保你控制着这个钱包。如果你无法访问这个钱包，你将无法恢复这些资金。" at bounding box center [640, 377] width 250 height 25
click at [650, 373] on font "确保你控制着这个钱包。如果你无法访问这个钱包，你将无法恢复这些资金。" at bounding box center [640, 377] width 250 height 25
click at [542, 389] on font "取消" at bounding box center [551, 386] width 19 height 11
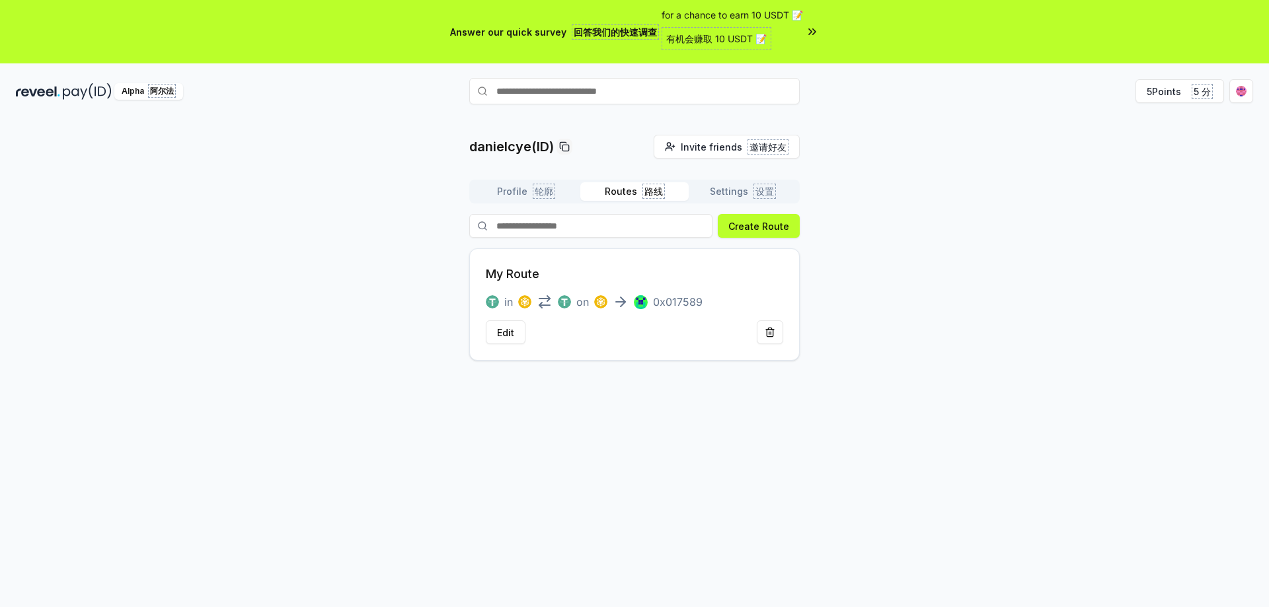
click at [635, 185] on button "Routes 路线" at bounding box center [634, 191] width 108 height 19
click at [536, 330] on font "编辑" at bounding box center [536, 332] width 19 height 11
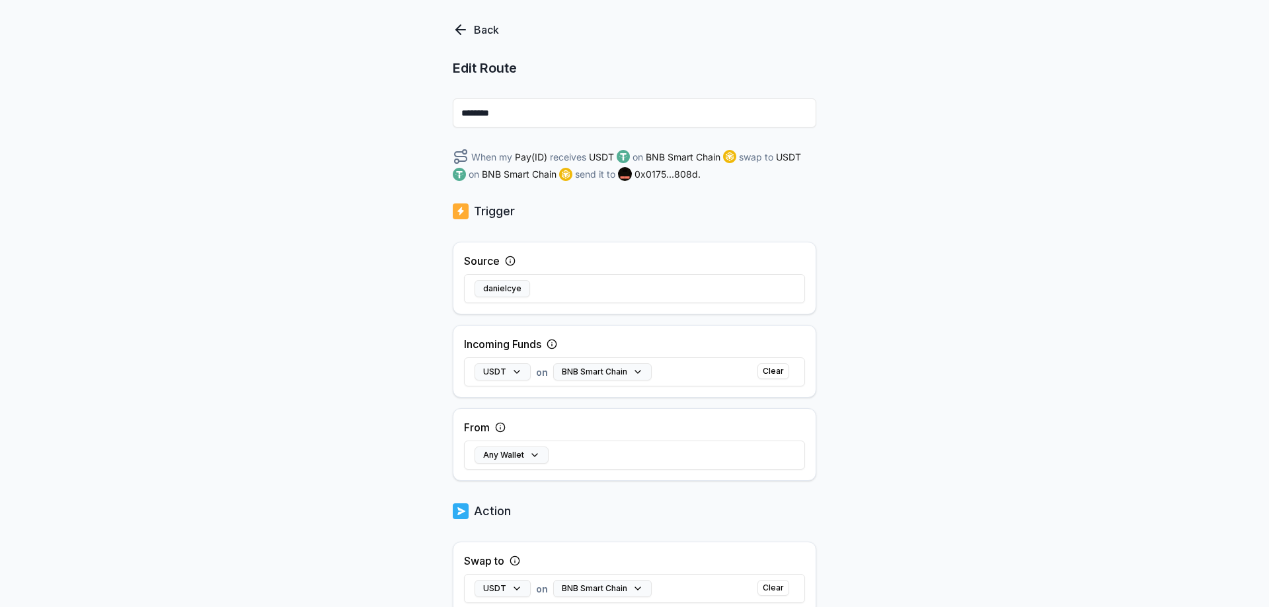
scroll to position [63, 0]
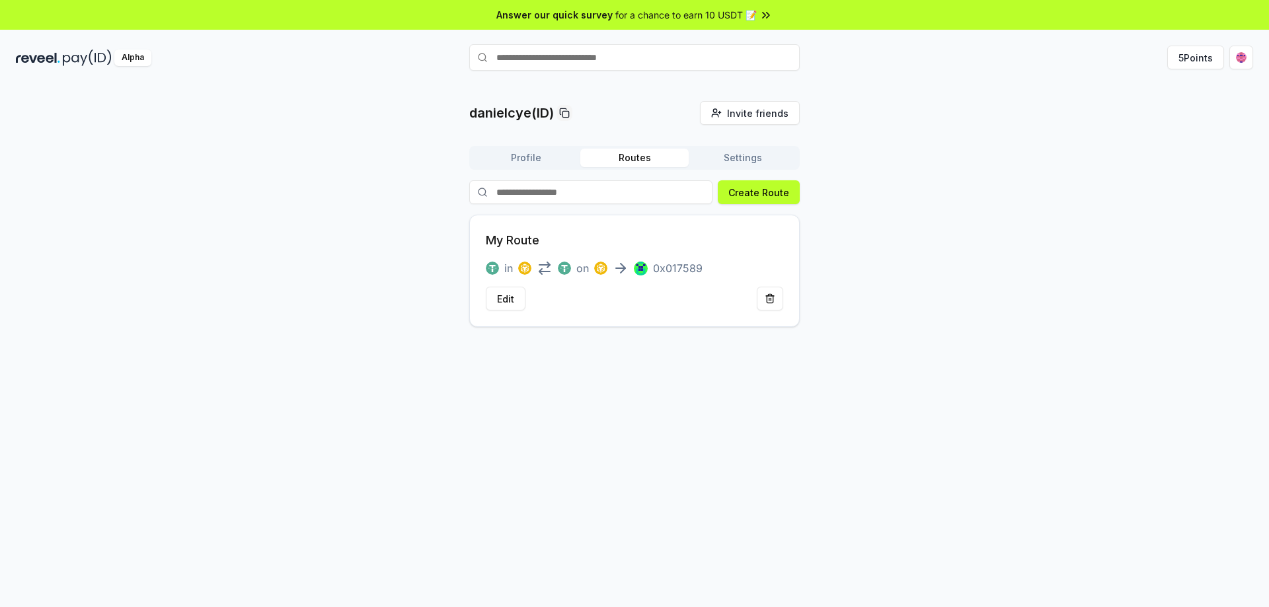
click at [732, 156] on button "Settings" at bounding box center [743, 158] width 108 height 19
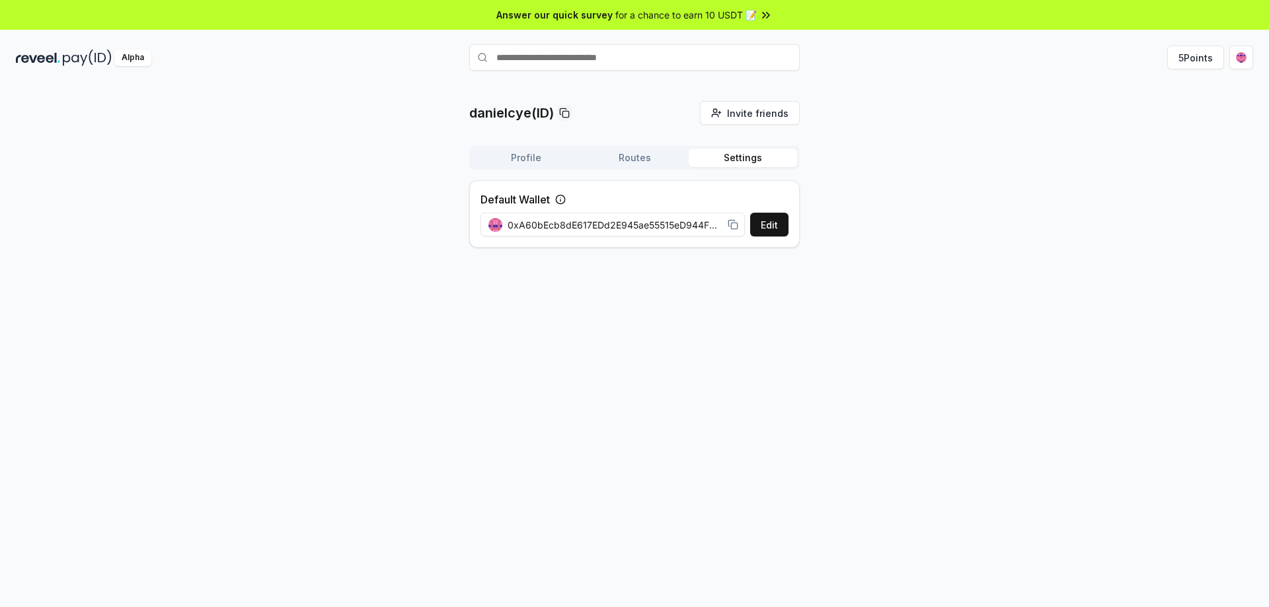
click at [644, 155] on button "Routes" at bounding box center [634, 158] width 108 height 19
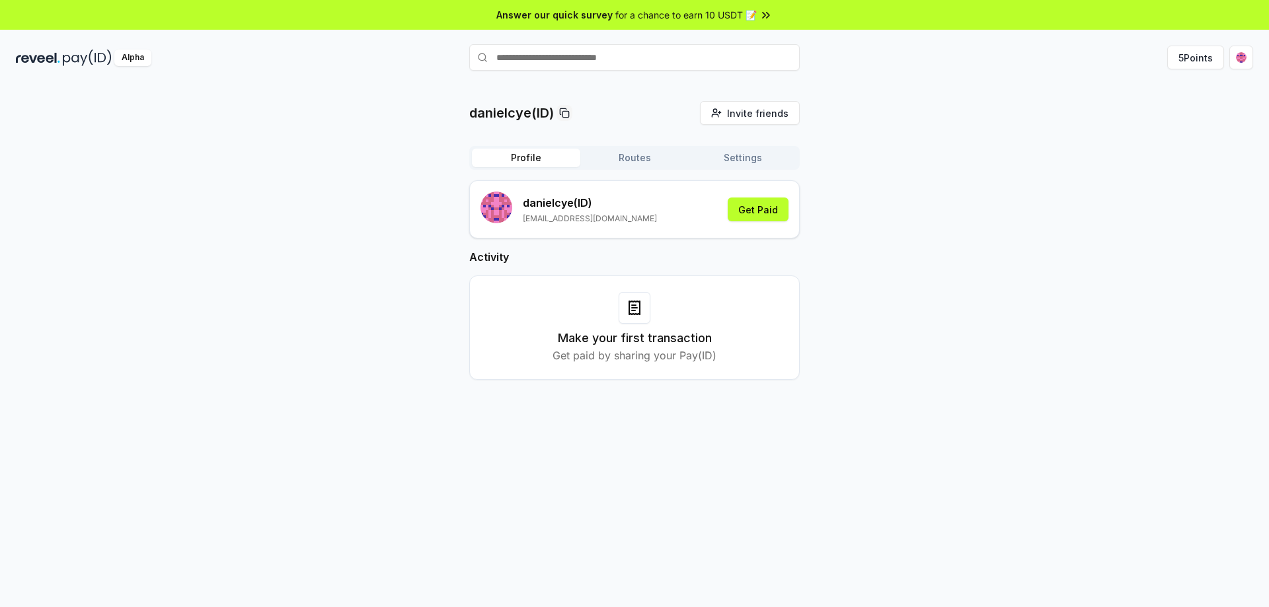
click at [522, 161] on button "Profile" at bounding box center [526, 158] width 108 height 19
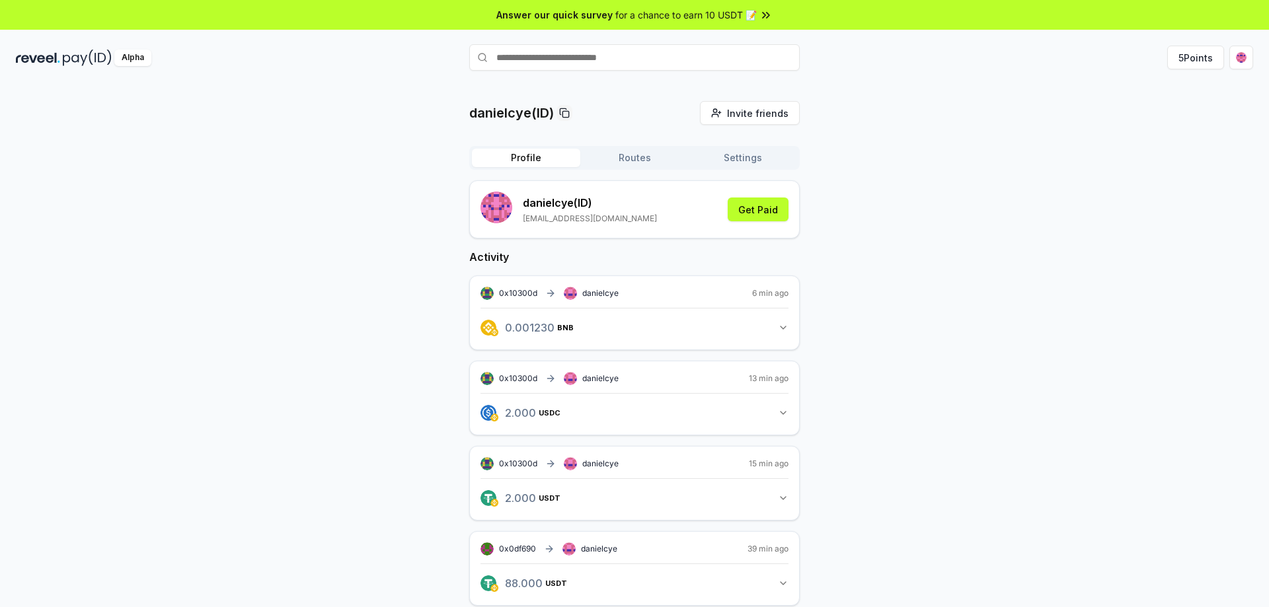
click at [568, 53] on input "text" at bounding box center [634, 57] width 330 height 26
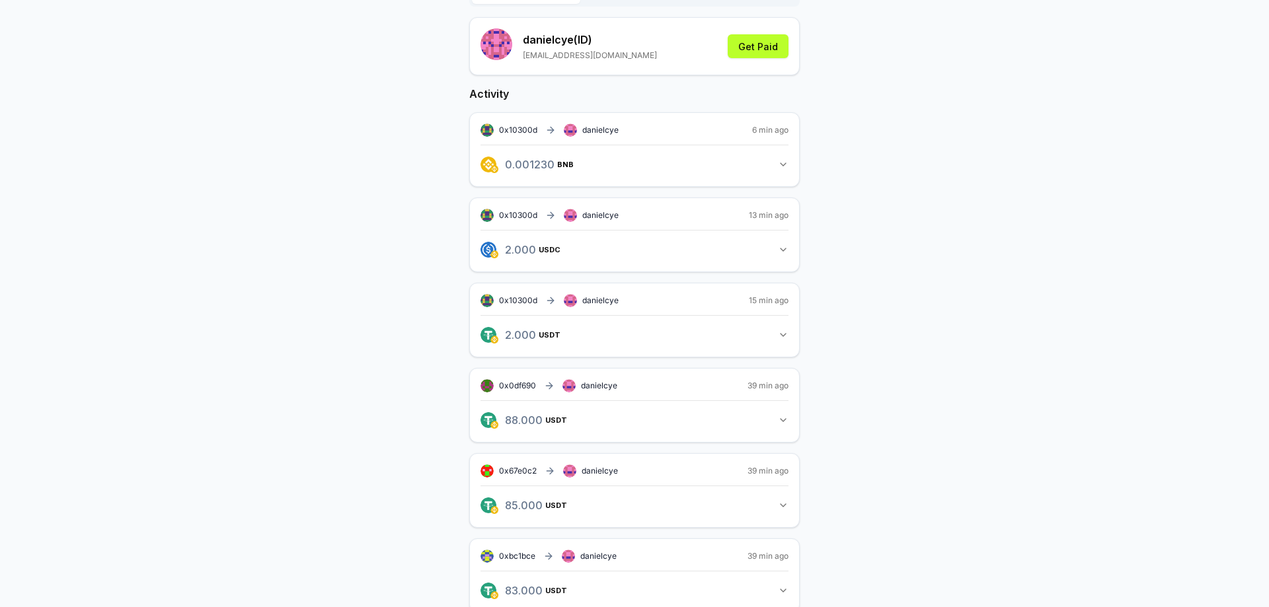
scroll to position [198, 0]
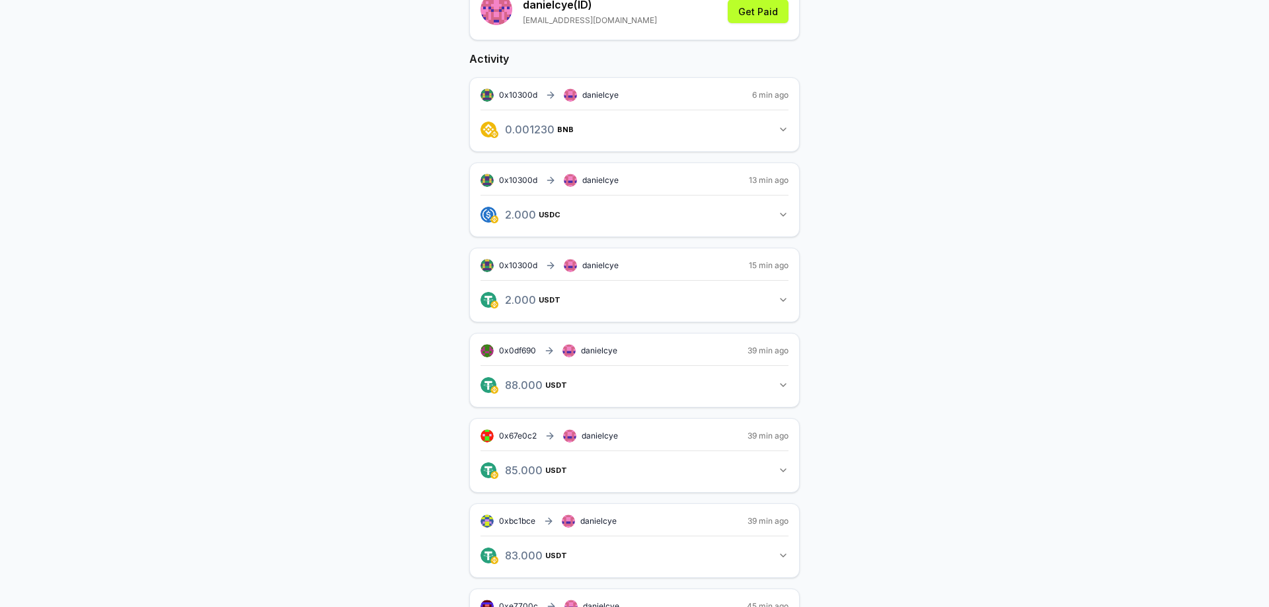
click at [594, 178] on span "danielcye" at bounding box center [600, 180] width 36 height 11
click at [601, 268] on span "danielcye" at bounding box center [600, 265] width 36 height 11
click at [596, 344] on div "0x0df690 danielcye" at bounding box center [549, 350] width 137 height 13
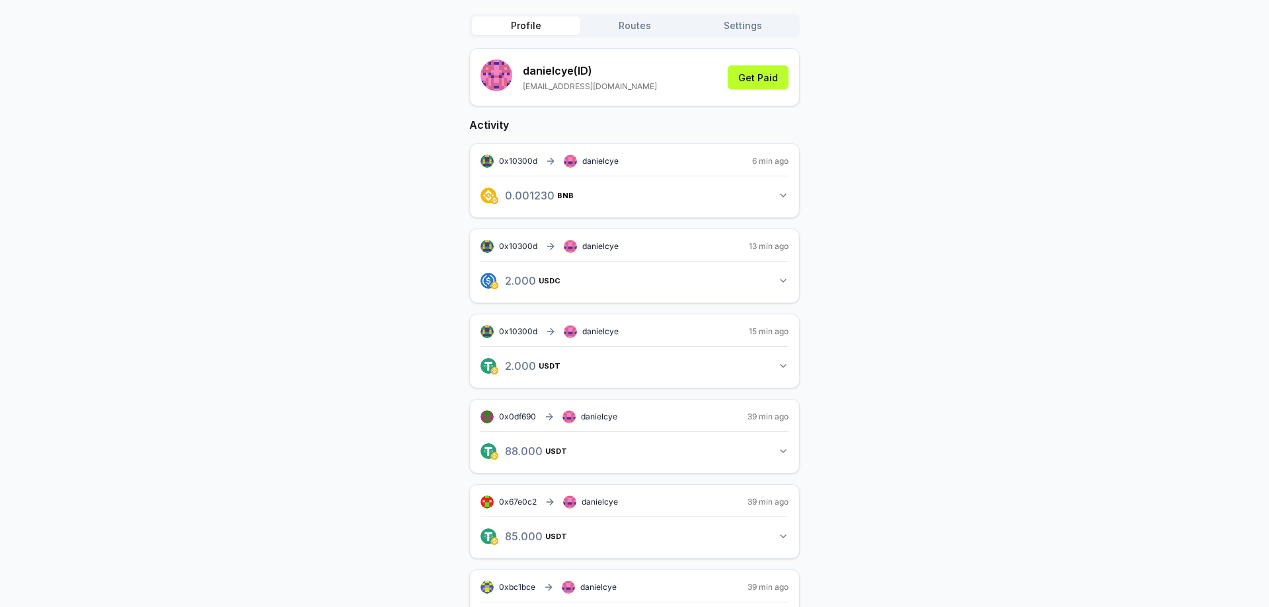
scroll to position [0, 0]
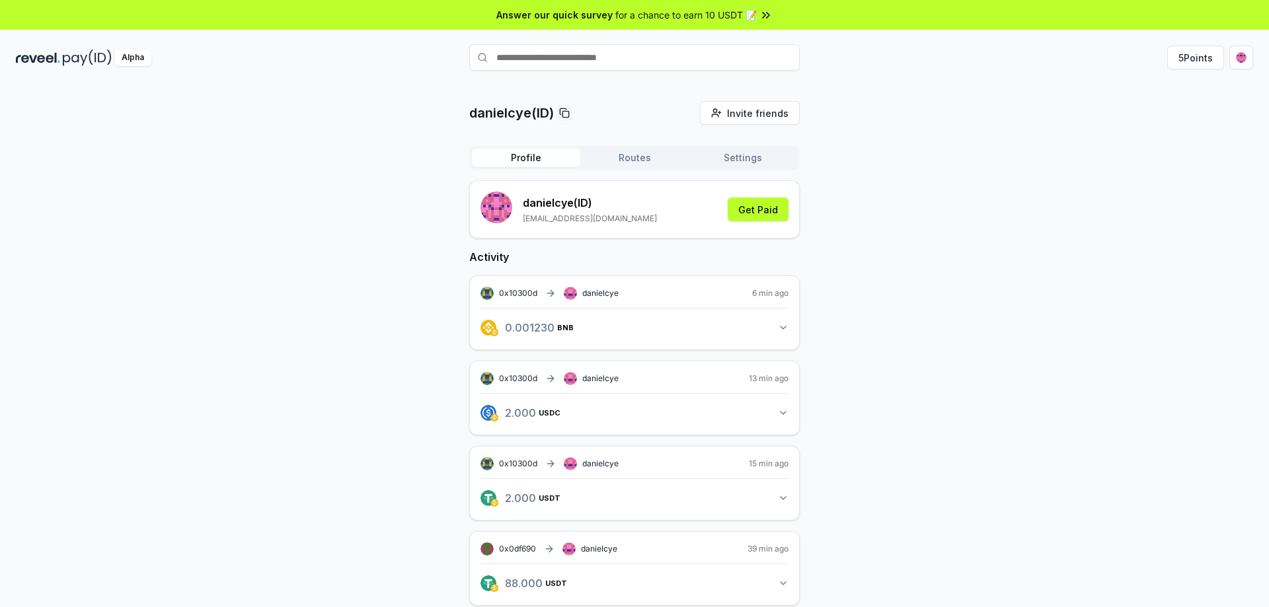
drag, startPoint x: 964, startPoint y: 309, endPoint x: 968, endPoint y: 297, distance: 13.4
click at [624, 159] on button "Routes" at bounding box center [634, 158] width 108 height 19
